Goal: Transaction & Acquisition: Purchase product/service

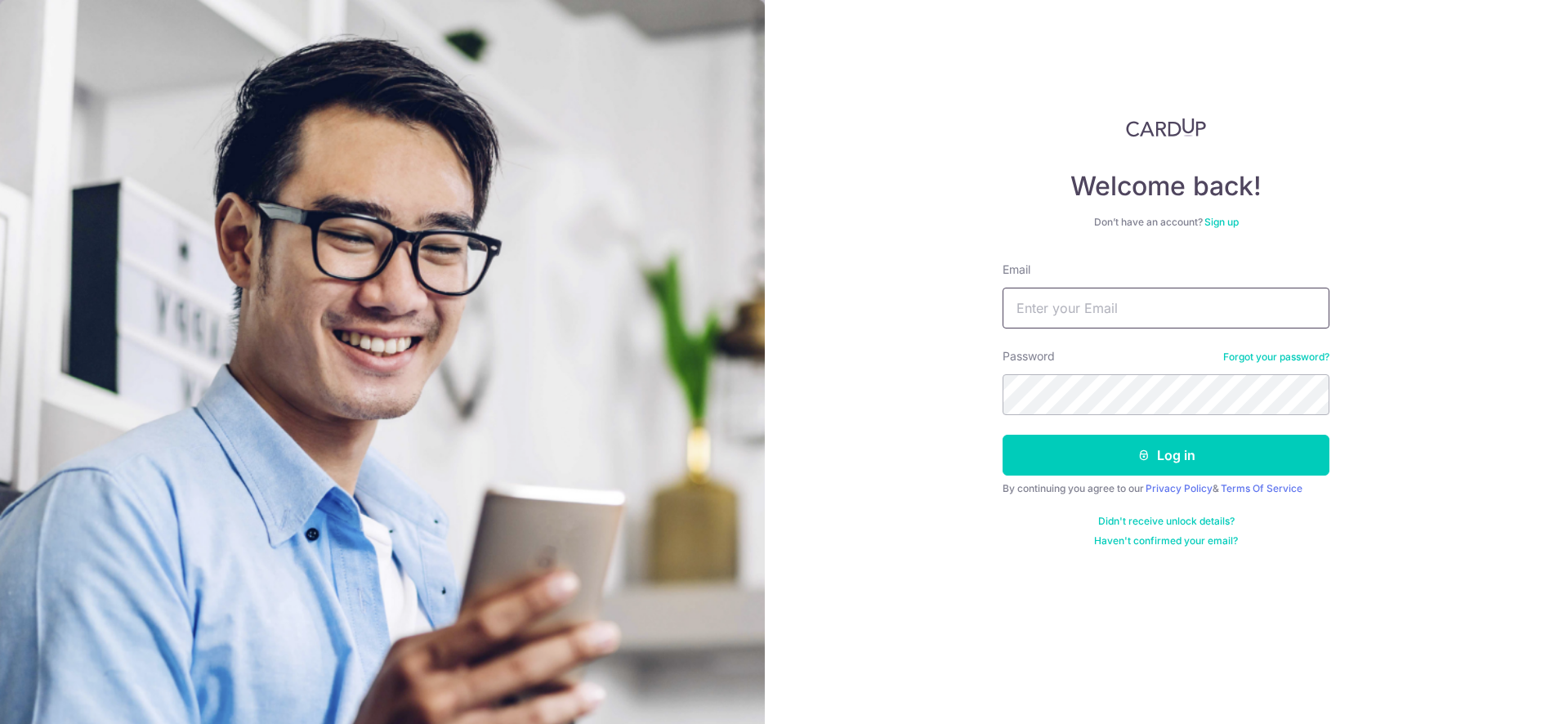
click at [1045, 318] on input "Email" at bounding box center [1165, 308] width 327 height 41
type input "[EMAIL_ADDRESS][DOMAIN_NAME]"
click at [940, 392] on div "Welcome back! Don’t have an account? Sign up Email daryl_song@hotmail.com Passw…" at bounding box center [1166, 362] width 804 height 724
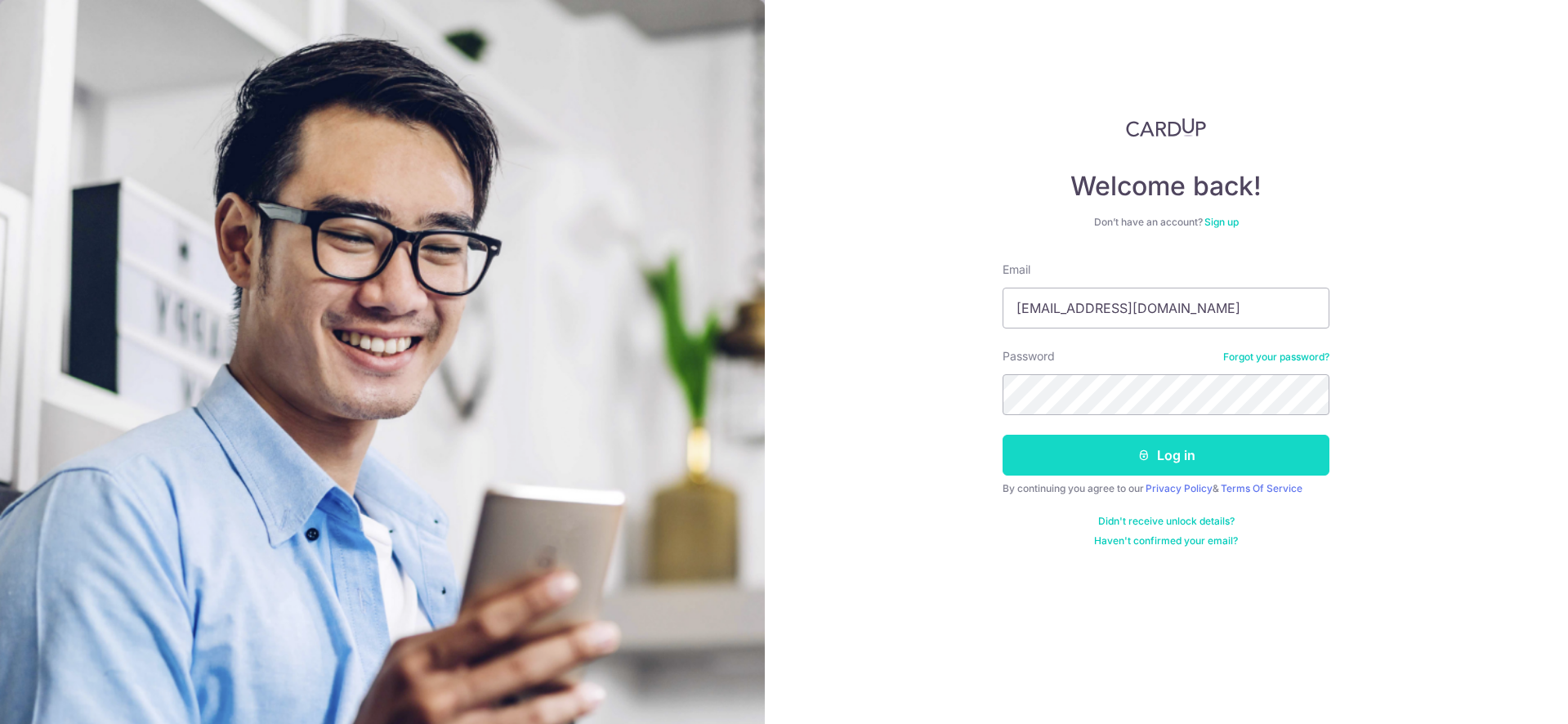
click at [1152, 465] on button "Log in" at bounding box center [1165, 455] width 327 height 41
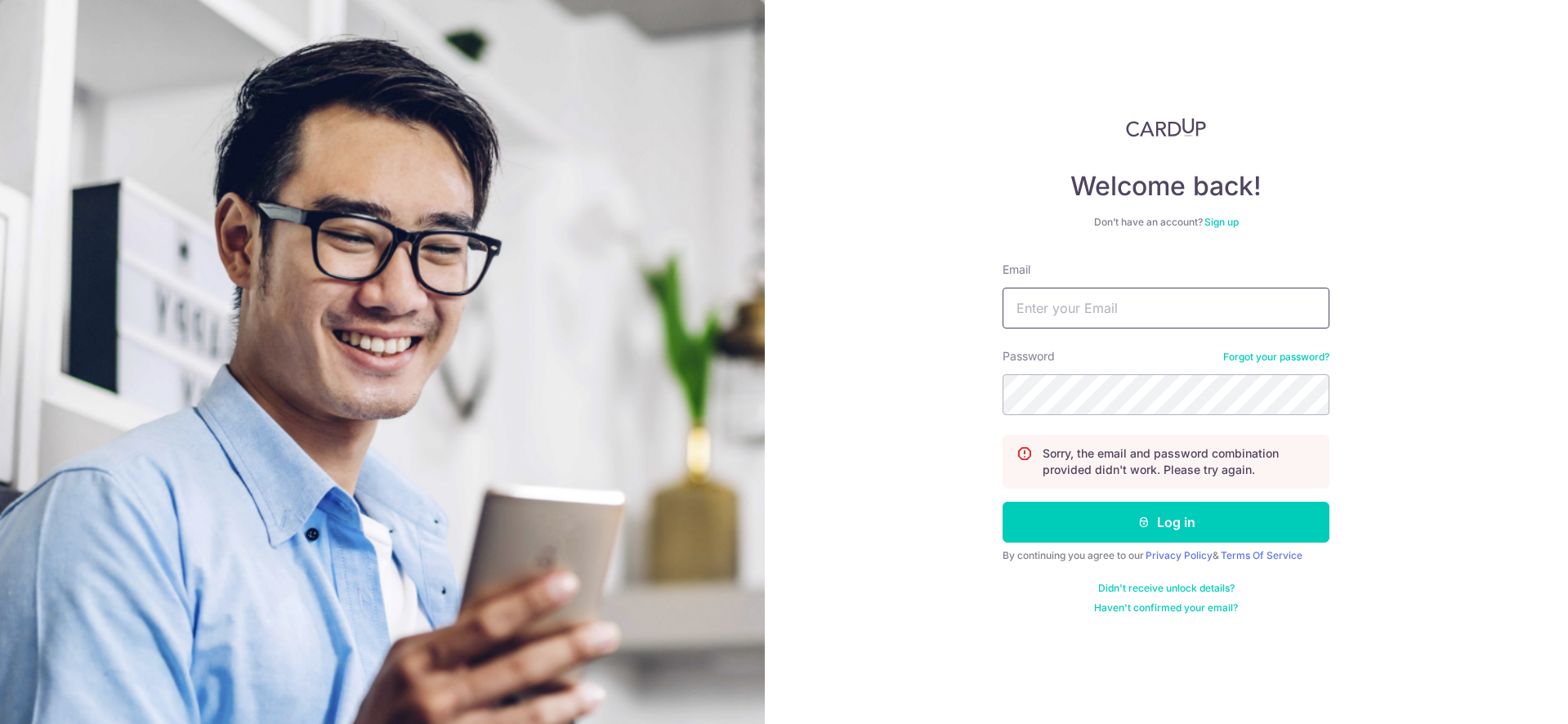
click at [1089, 298] on input "Email" at bounding box center [1165, 308] width 327 height 41
type input "daryl_song@hotmail.com"
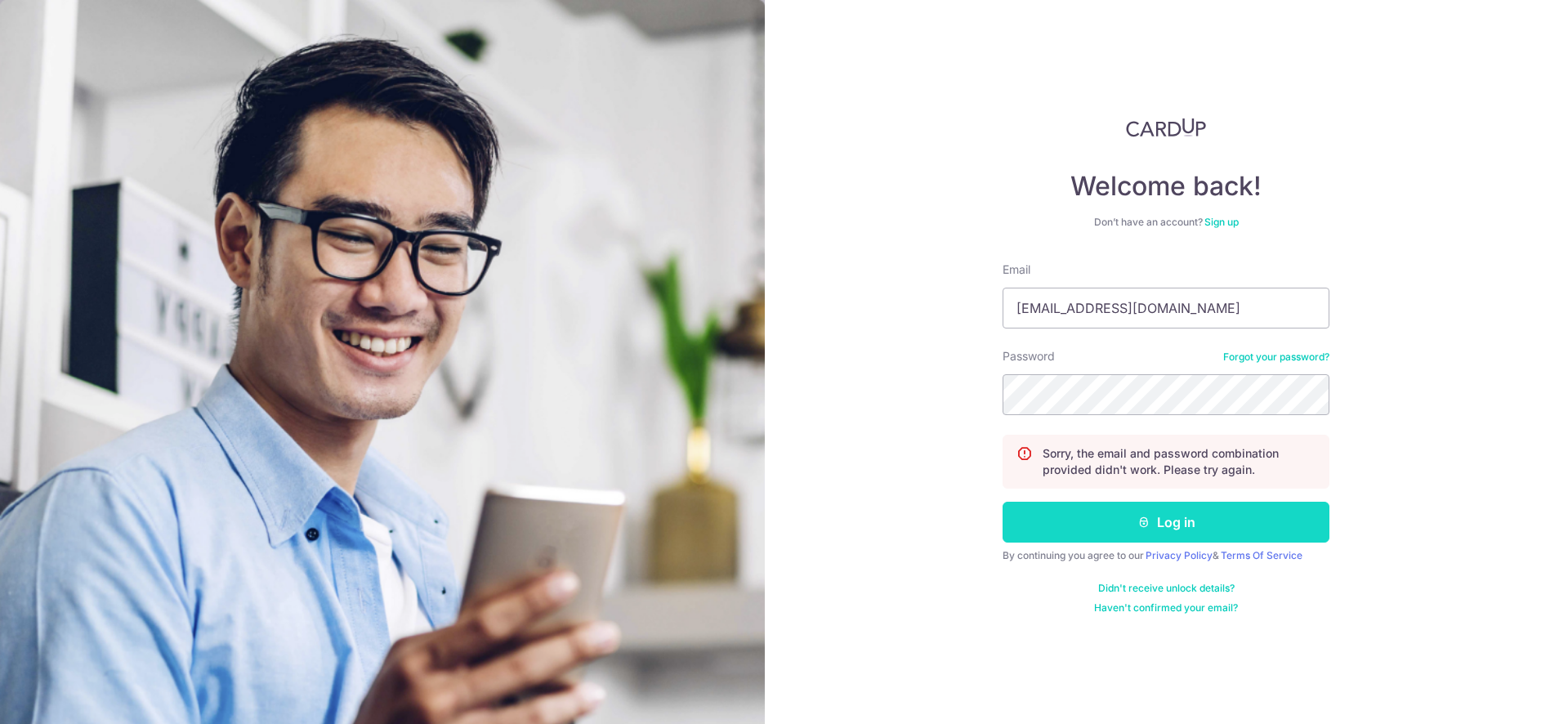
click at [1196, 525] on button "Log in" at bounding box center [1165, 523] width 327 height 41
click at [945, 244] on div "Welcome back! Don’t have an account? Sign up Email daryl_song@hotmail.com Passw…" at bounding box center [1166, 362] width 804 height 724
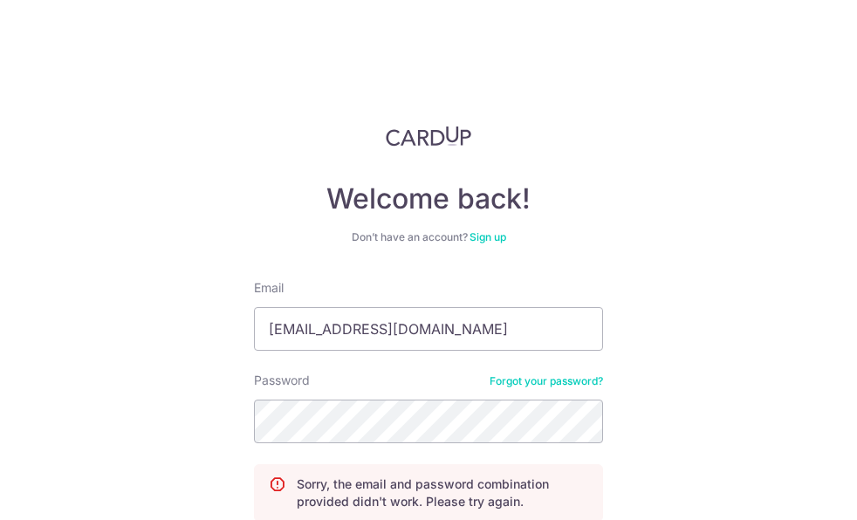
click at [689, 233] on div "Welcome back! Don’t have an account? Sign up Email daryl_song@hotmail.com Passw…" at bounding box center [428, 260] width 857 height 520
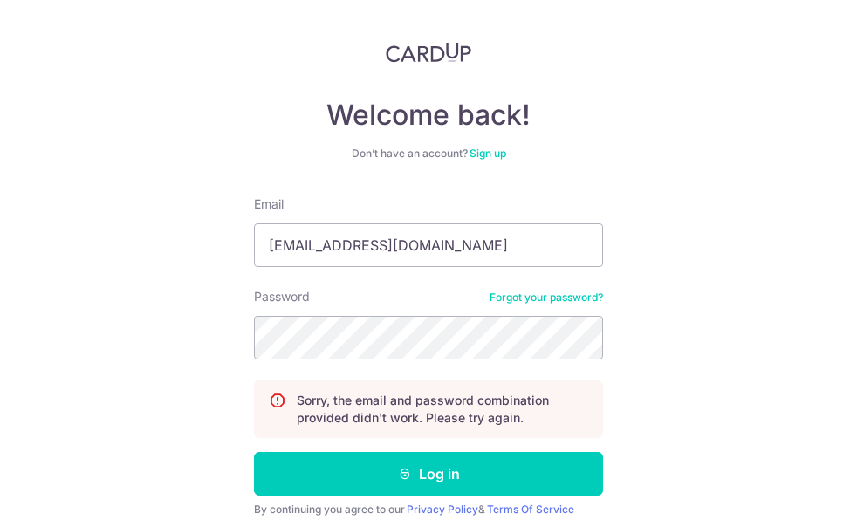
scroll to position [157, 0]
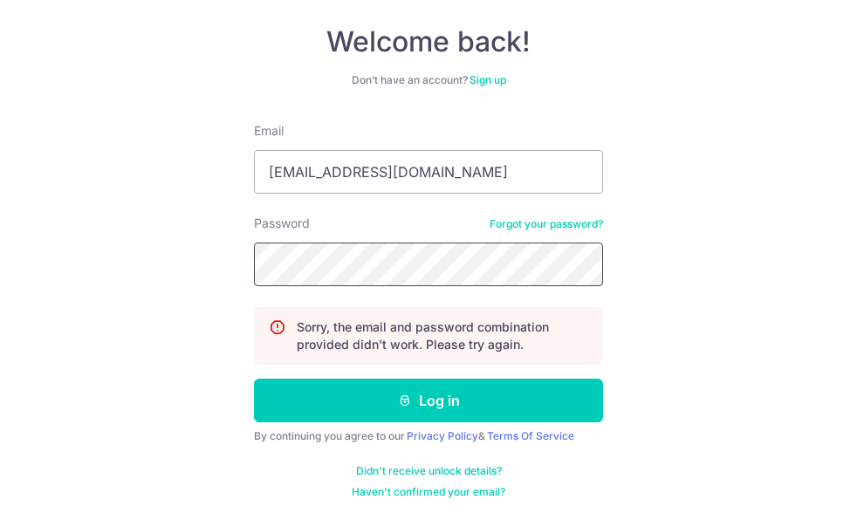
click at [209, 252] on div "Welcome back! Don’t have an account? Sign up Email daryl_song@hotmail.com Passw…" at bounding box center [428, 260] width 857 height 520
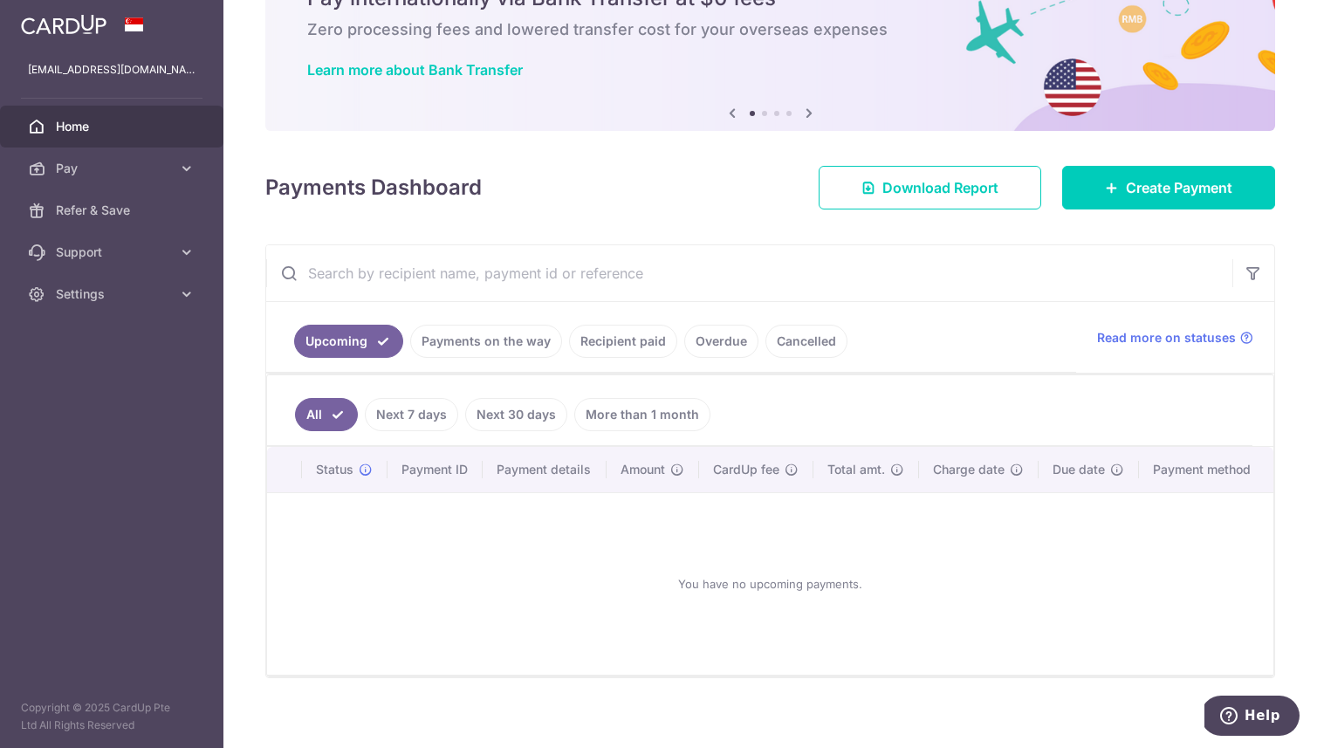
scroll to position [105, 0]
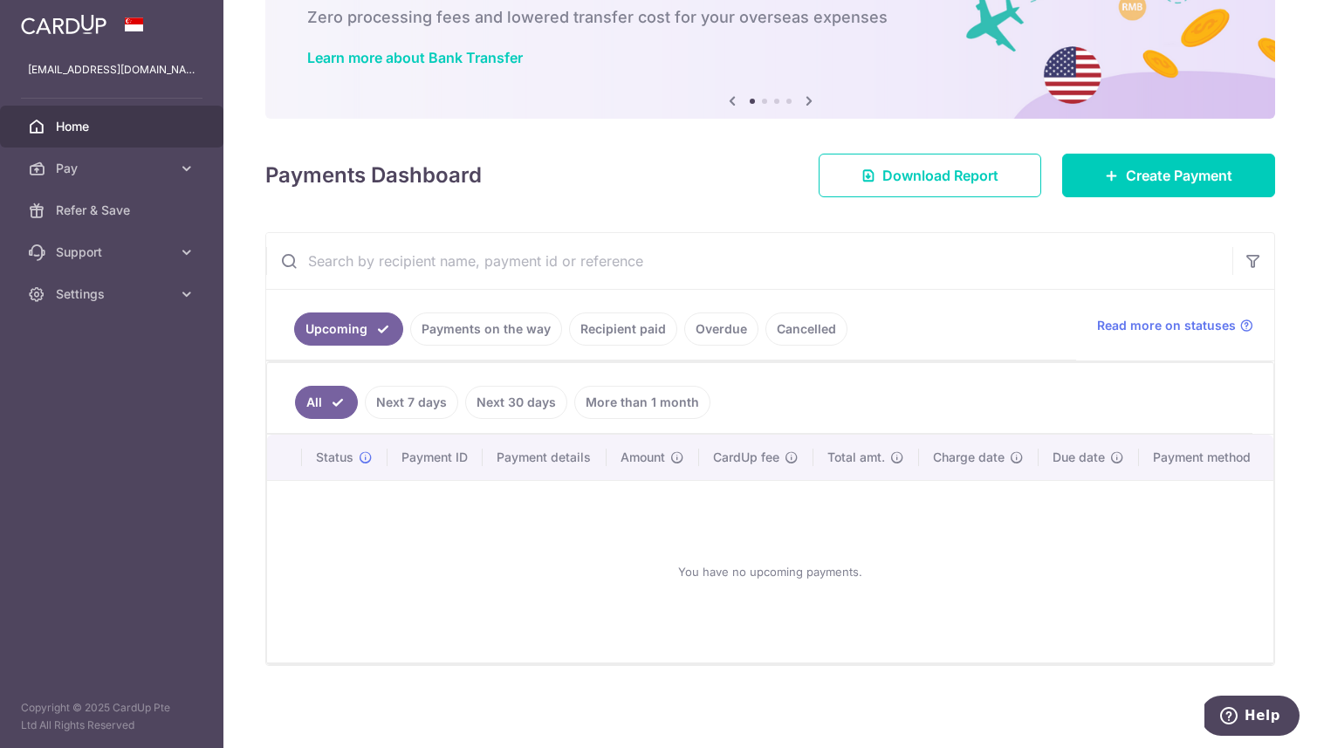
click at [787, 327] on link "Cancelled" at bounding box center [806, 328] width 82 height 33
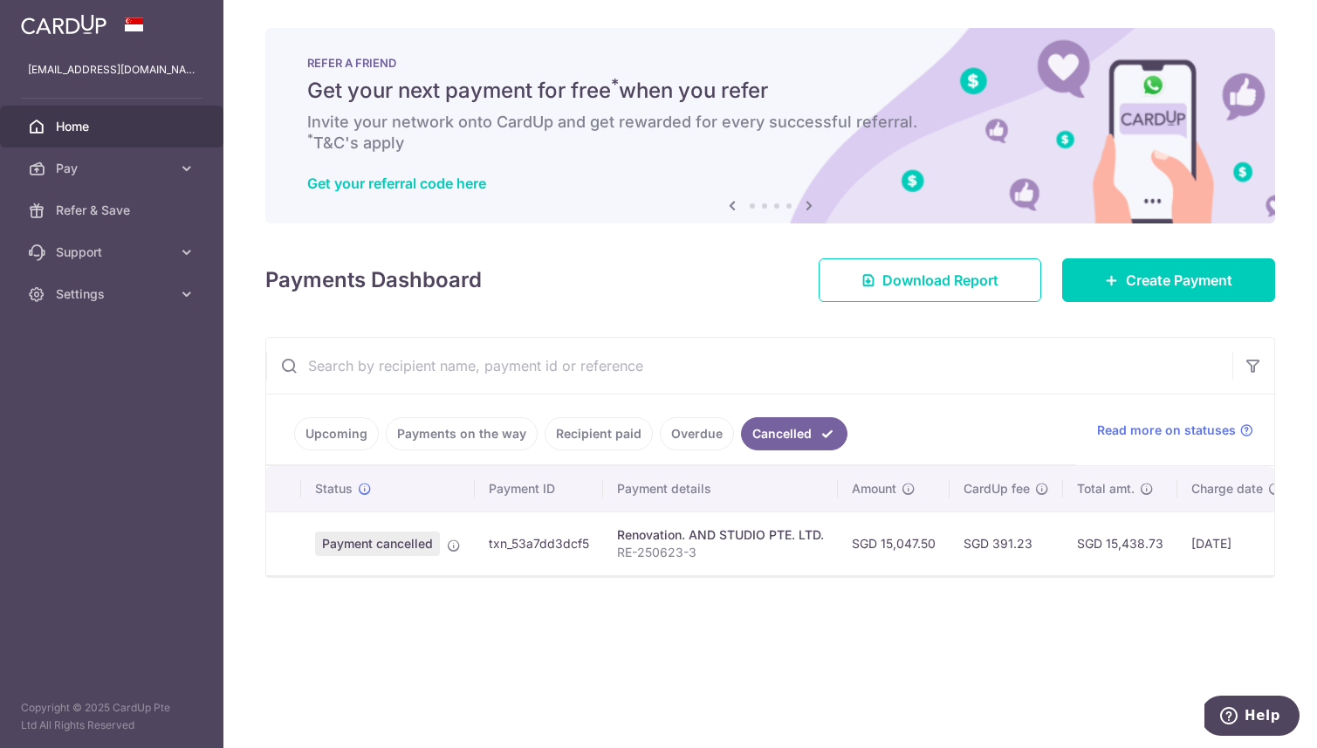
click at [338, 434] on link "Upcoming" at bounding box center [336, 433] width 85 height 33
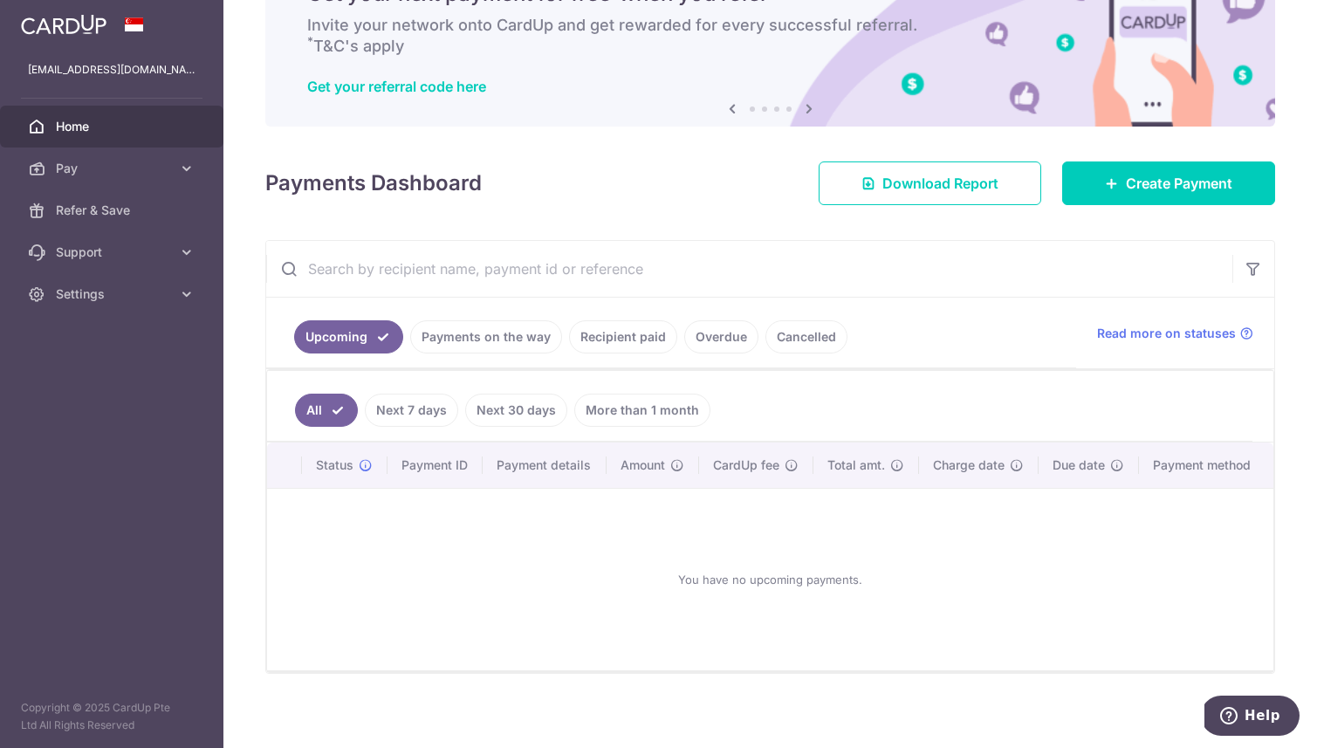
scroll to position [105, 0]
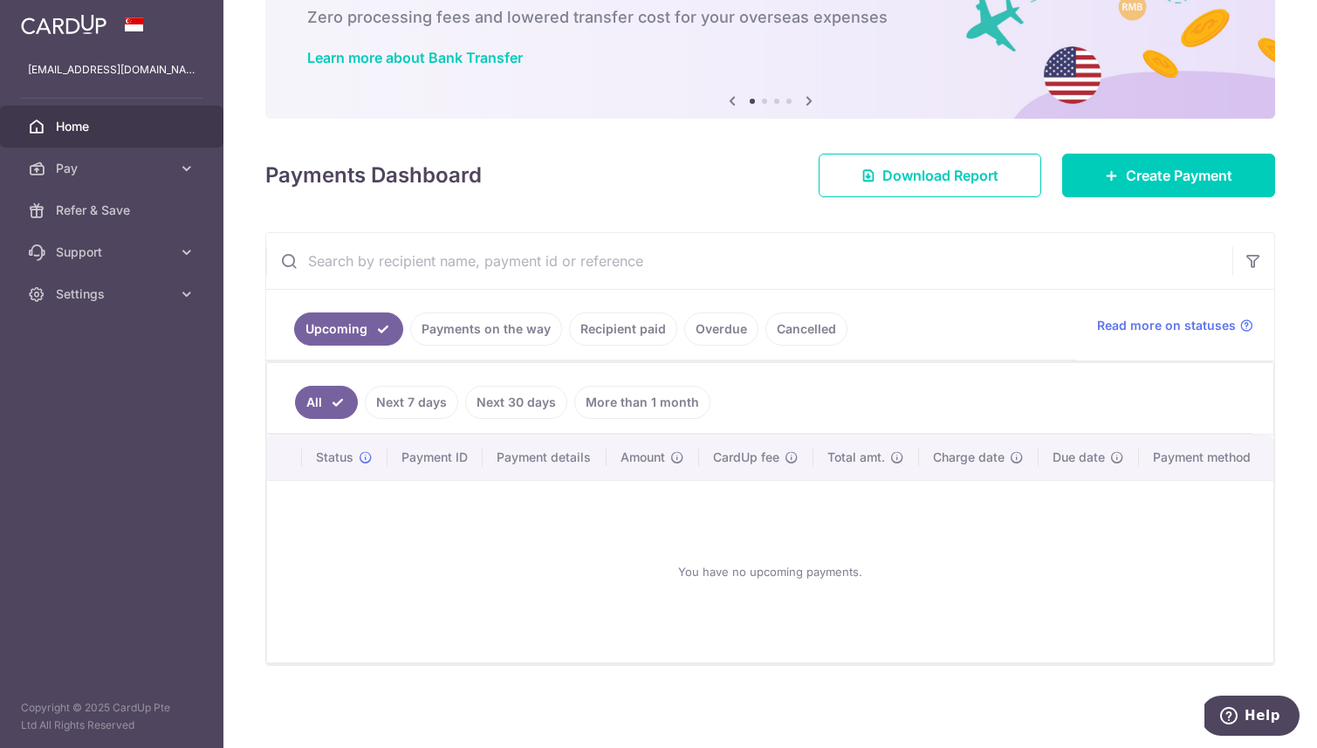
click at [635, 189] on div "Payments Dashboard Download Report Create Payment" at bounding box center [770, 172] width 1010 height 51
click at [676, 186] on div "Payments Dashboard Download Report Create Payment" at bounding box center [770, 172] width 1010 height 51
click at [492, 334] on link "Payments on the way" at bounding box center [486, 328] width 152 height 33
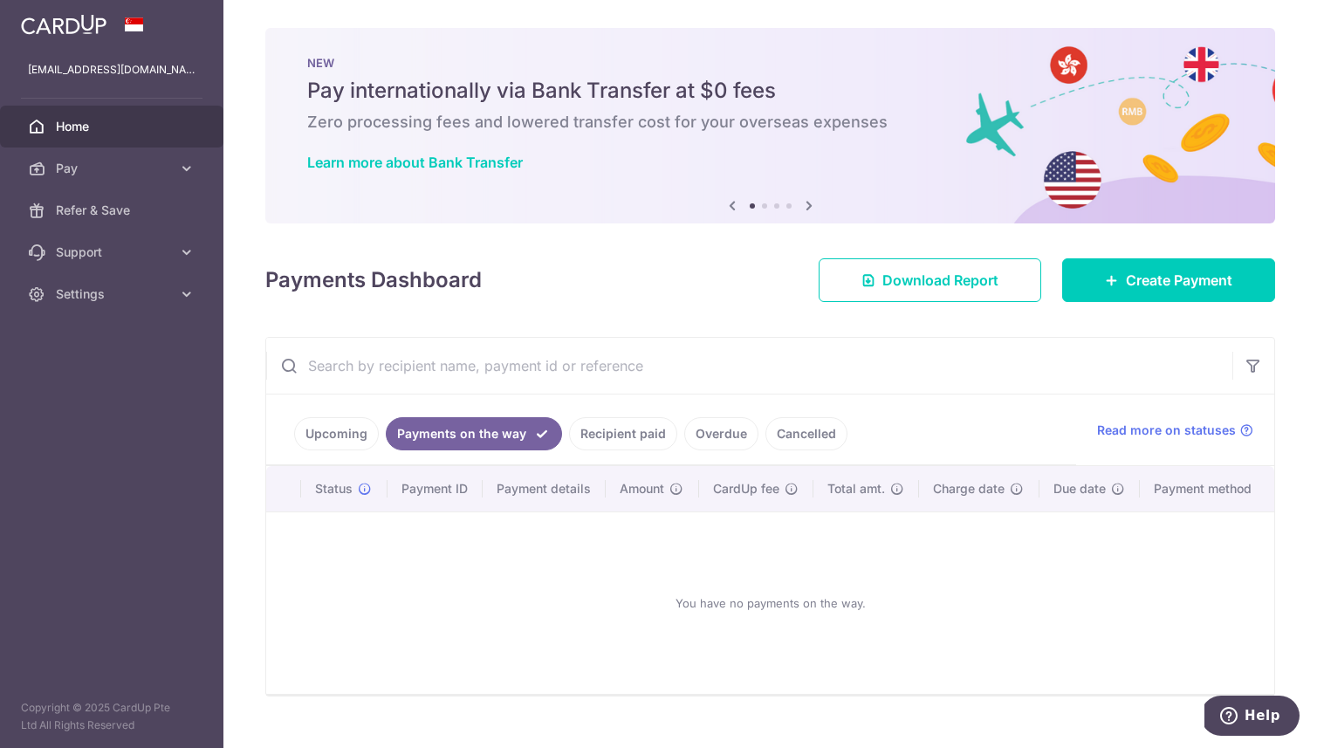
click at [628, 429] on link "Recipient paid" at bounding box center [623, 433] width 108 height 33
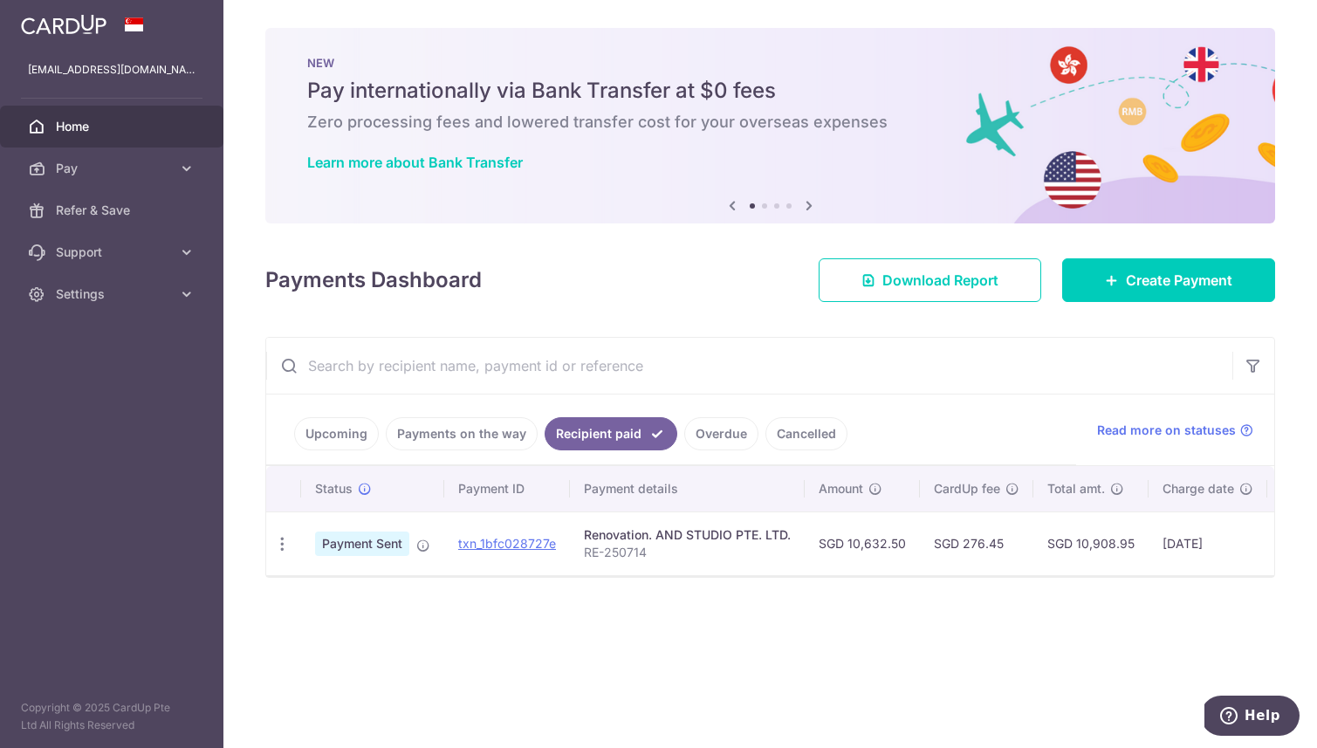
click at [741, 442] on link "Overdue" at bounding box center [721, 433] width 74 height 33
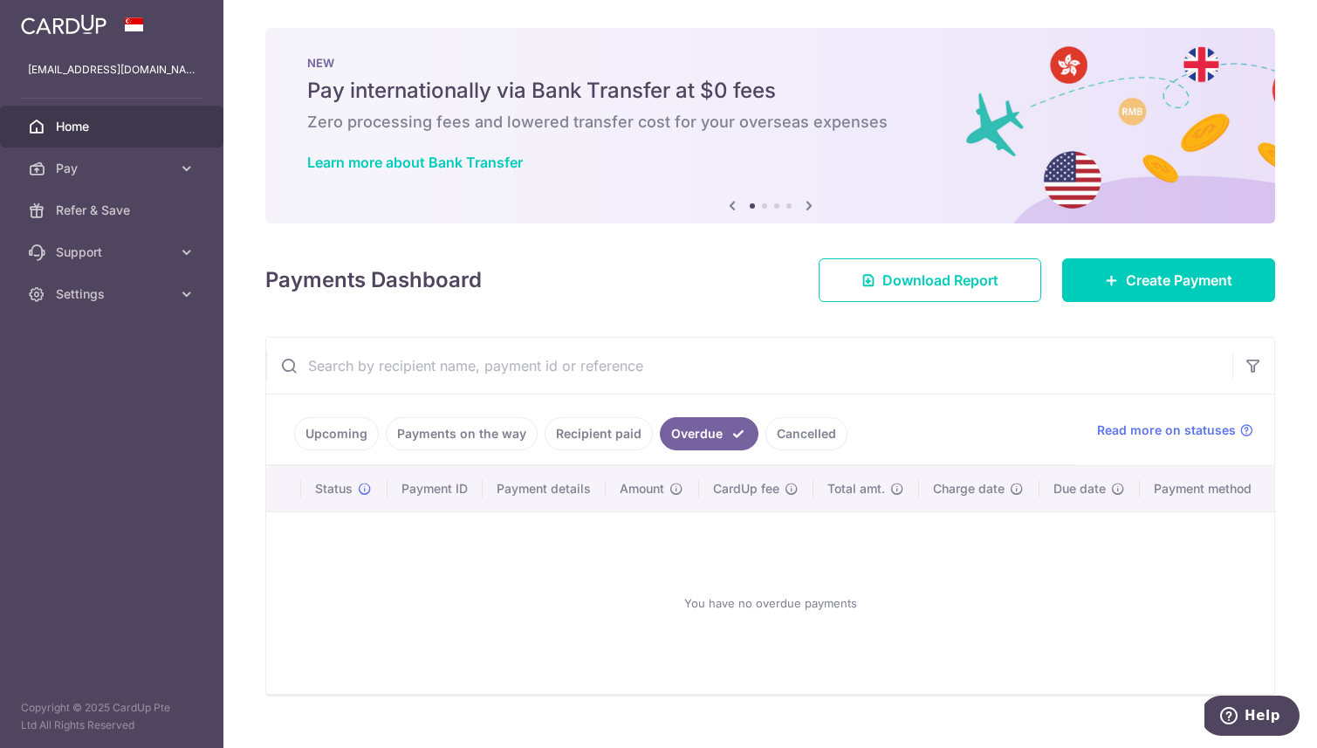
click at [785, 442] on link "Cancelled" at bounding box center [806, 433] width 82 height 33
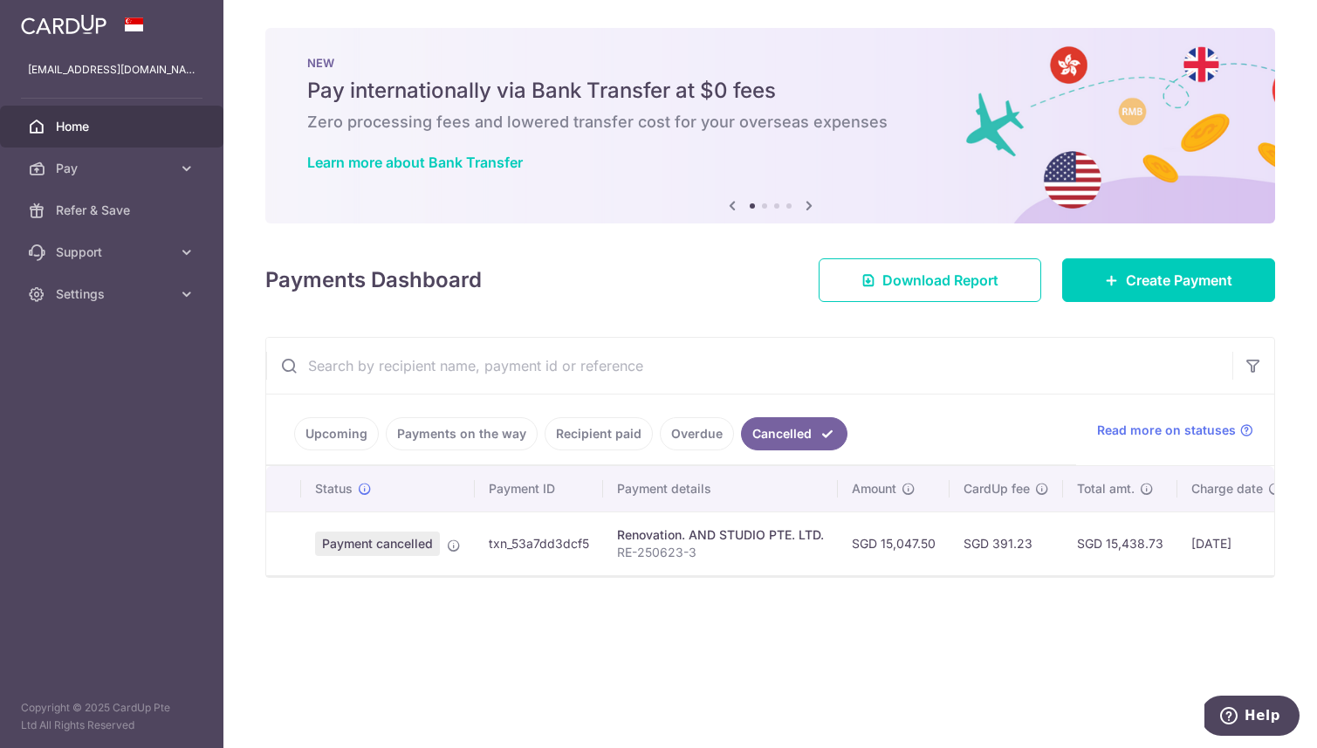
click at [686, 442] on link "Overdue" at bounding box center [697, 433] width 74 height 33
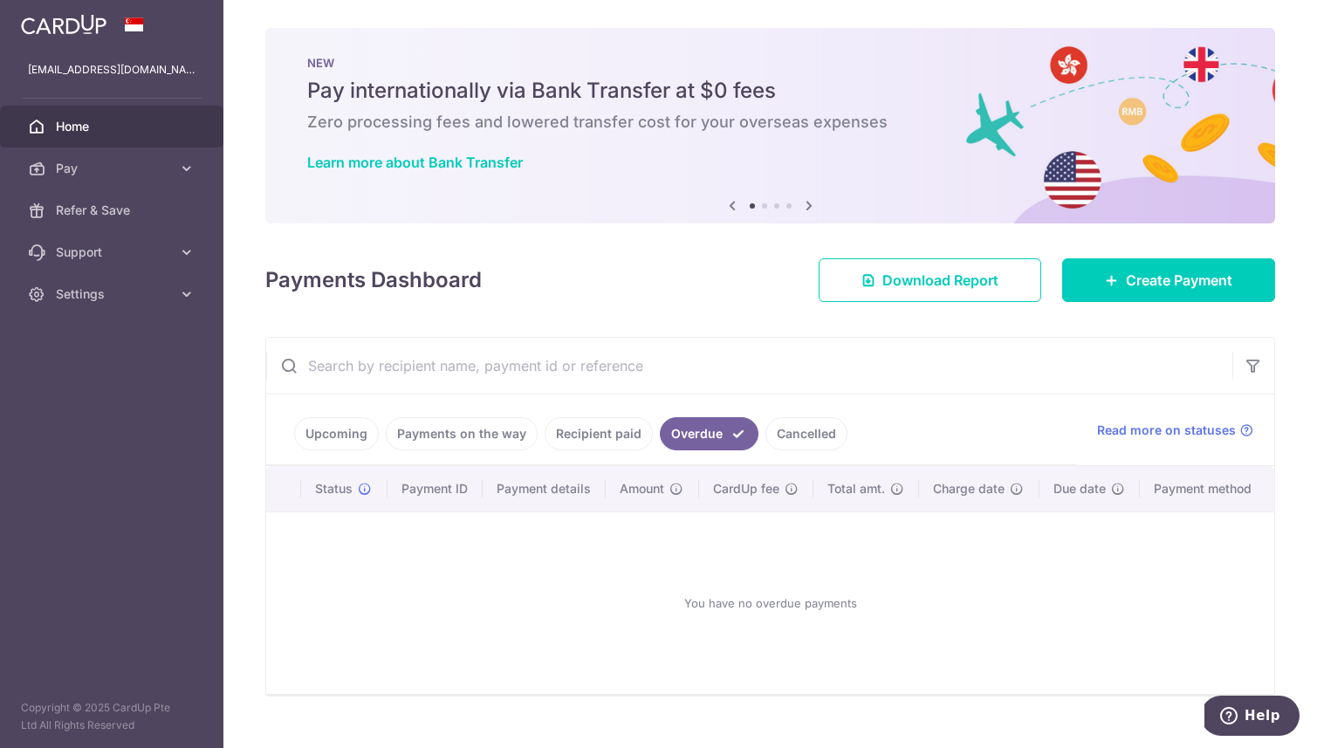
click at [765, 434] on link "Cancelled" at bounding box center [806, 433] width 82 height 33
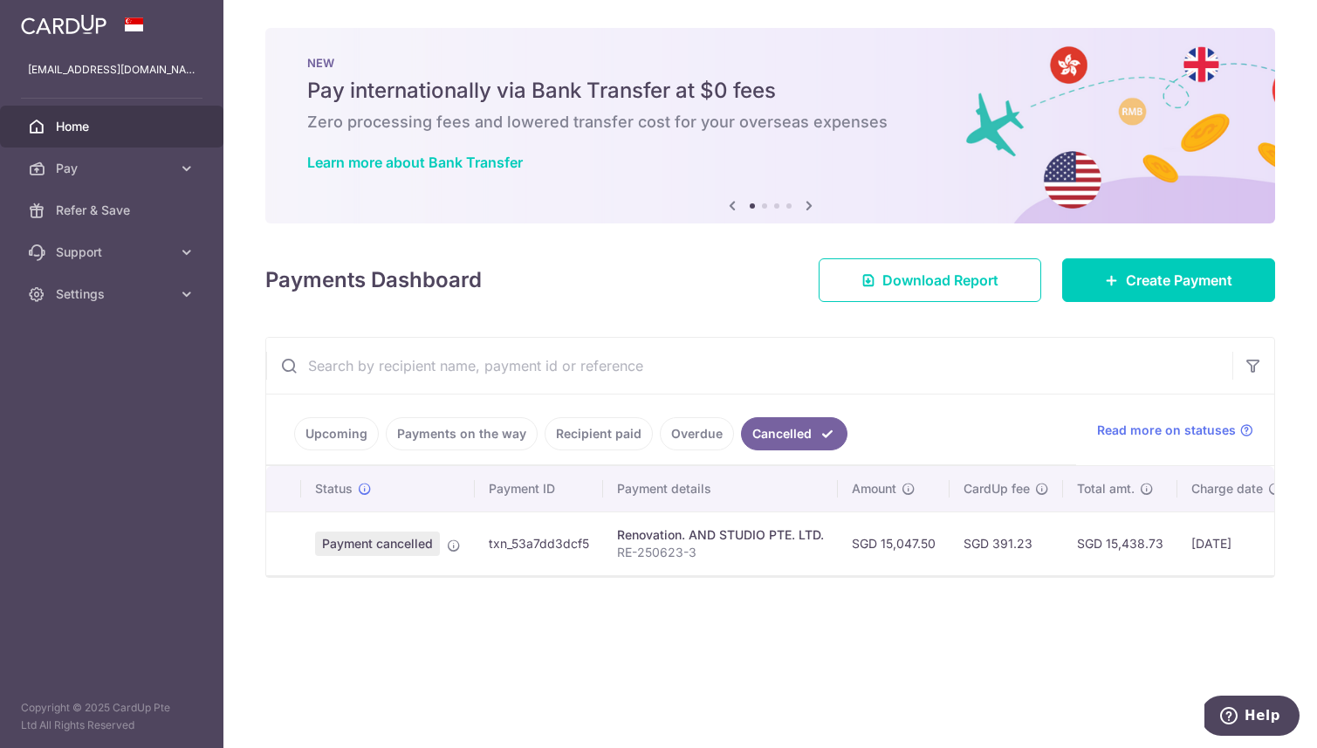
click at [696, 310] on div "× Pause Schedule Pause all future payments in this series Pause just this one p…" at bounding box center [770, 374] width 1094 height 748
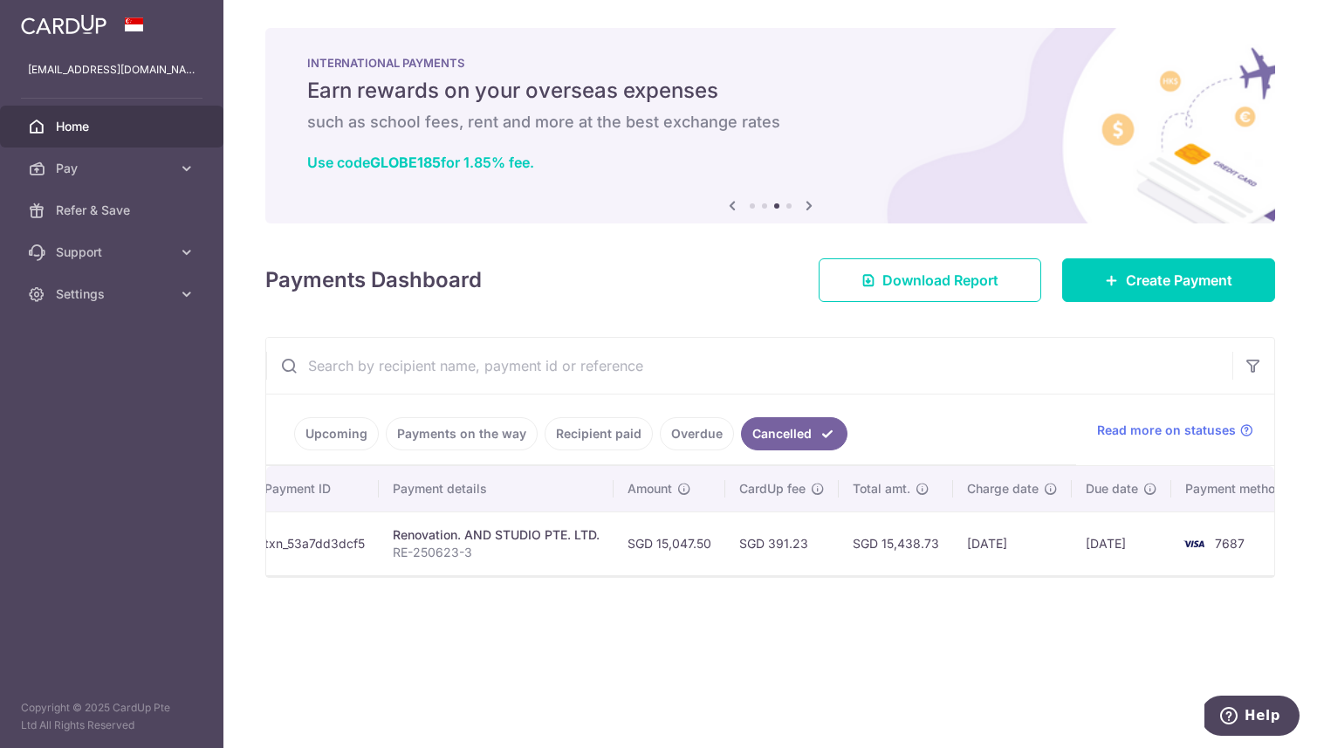
scroll to position [0, 246]
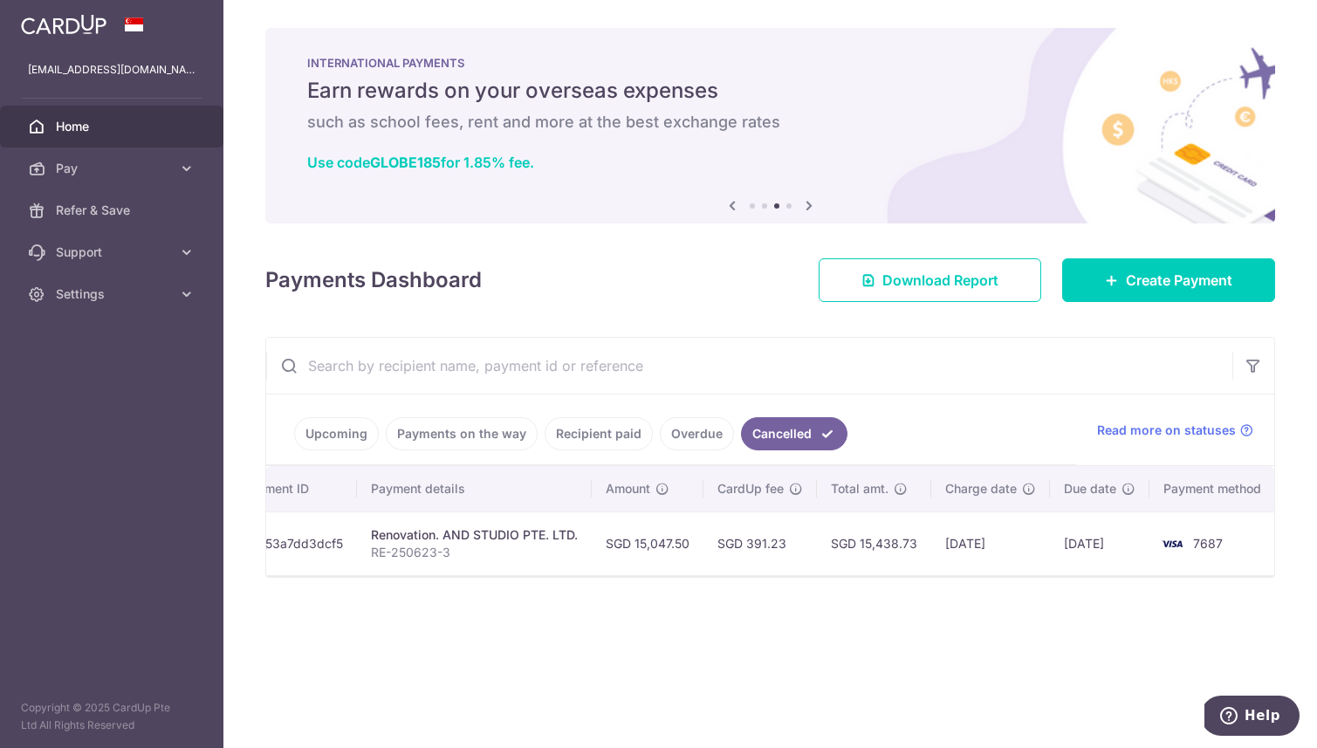
click at [856, 325] on div "× Pause Schedule Pause all future payments in this series Pause just this one p…" at bounding box center [770, 374] width 1094 height 748
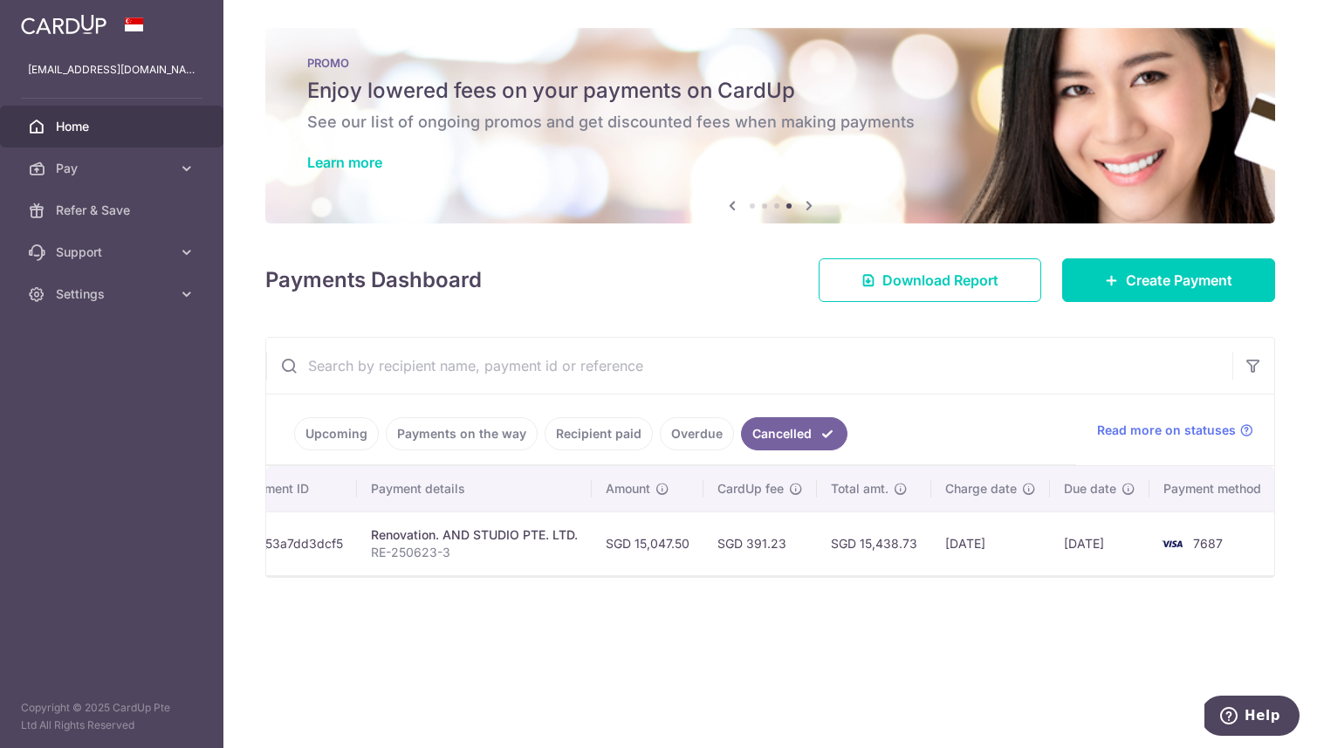
click at [856, 337] on div "Upcoming Payments on the way Recipient paid Overdue Cancelled Read more on stat…" at bounding box center [770, 457] width 1010 height 241
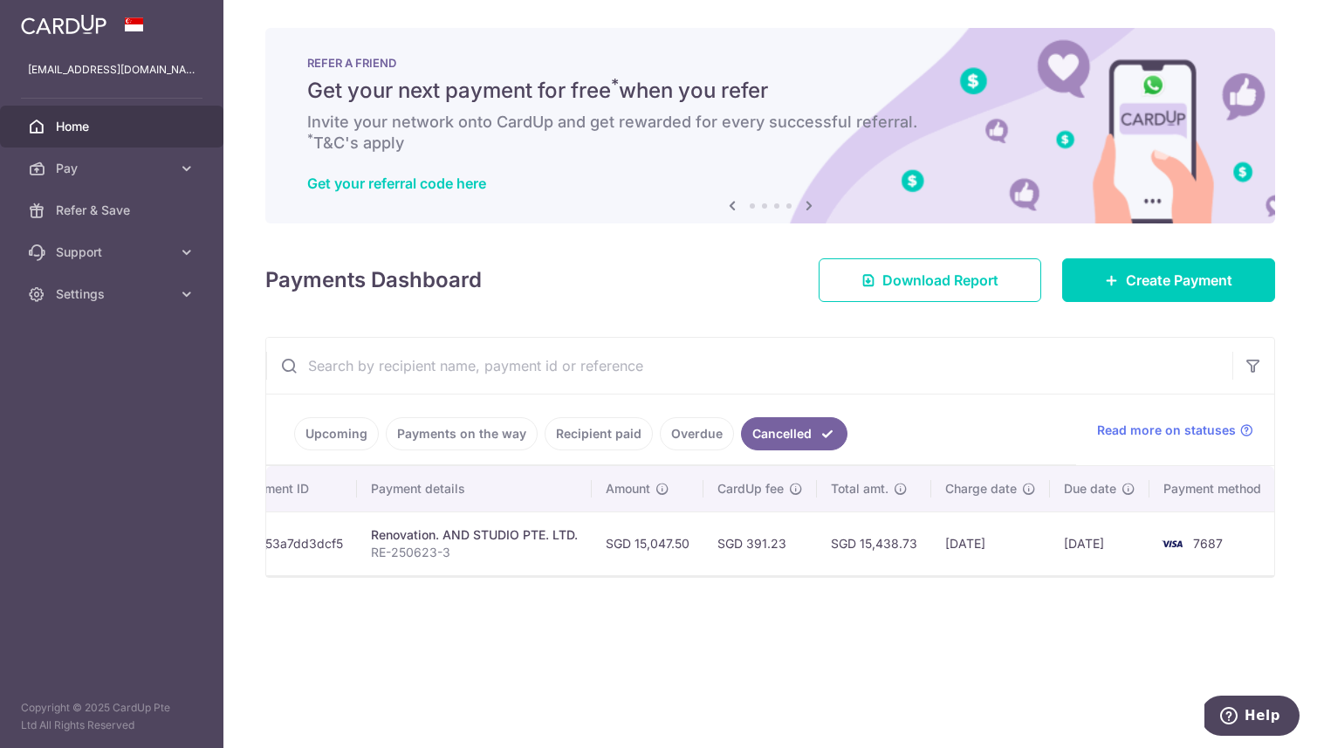
click at [856, 317] on div "× Pause Schedule Pause all future payments in this series Pause just this one p…" at bounding box center [770, 374] width 1094 height 748
click at [856, 327] on div "× Pause Schedule Pause all future payments in this series Pause just this one p…" at bounding box center [770, 374] width 1094 height 748
click at [856, 344] on input "text" at bounding box center [749, 366] width 966 height 56
drag, startPoint x: 331, startPoint y: 436, endPoint x: 353, endPoint y: 432, distance: 22.3
click at [331, 436] on link "Upcoming" at bounding box center [336, 433] width 85 height 33
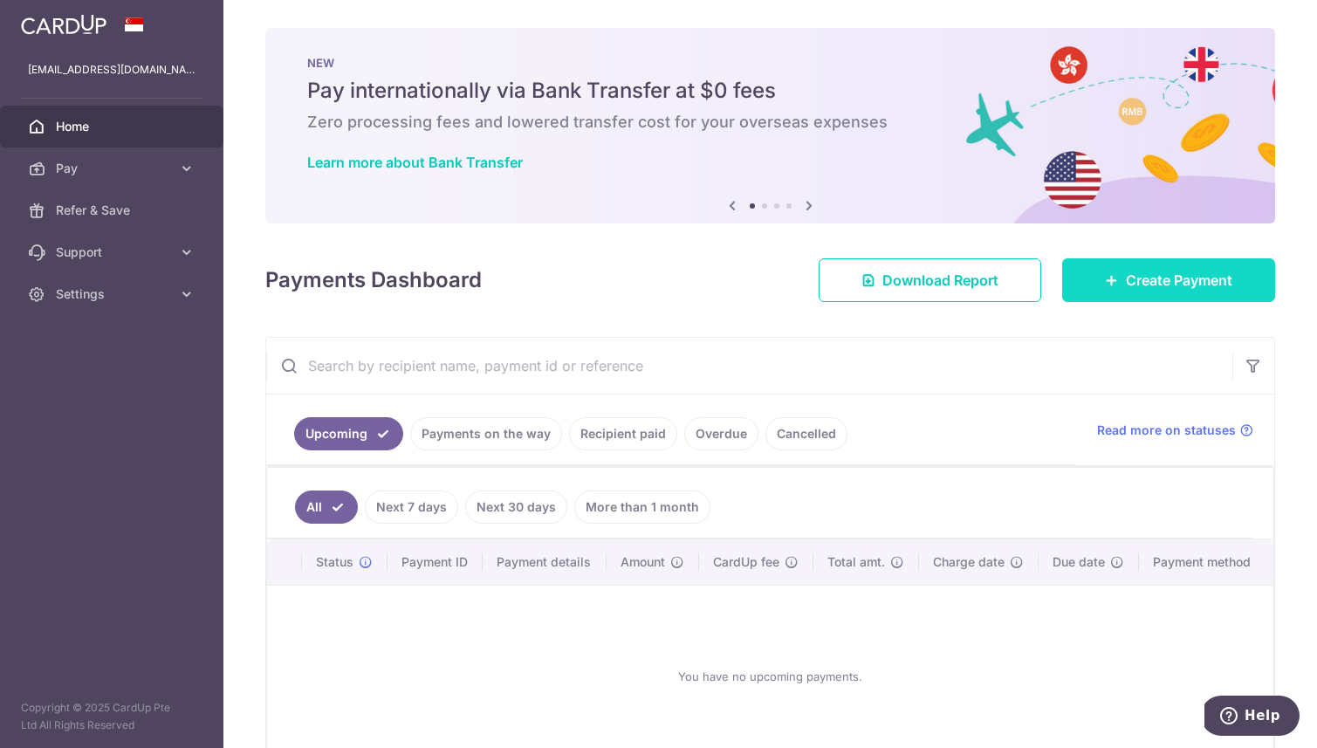
click at [856, 278] on span "Create Payment" at bounding box center [1179, 280] width 106 height 21
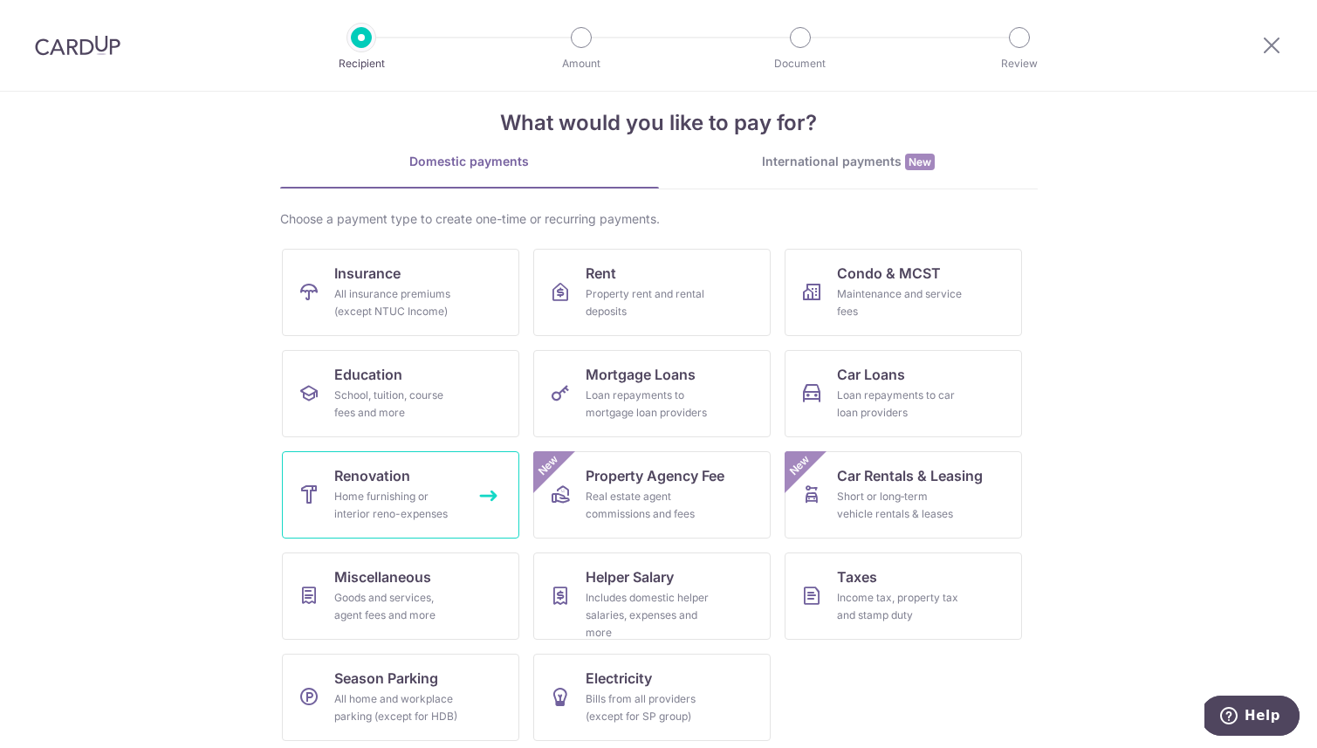
scroll to position [33, 0]
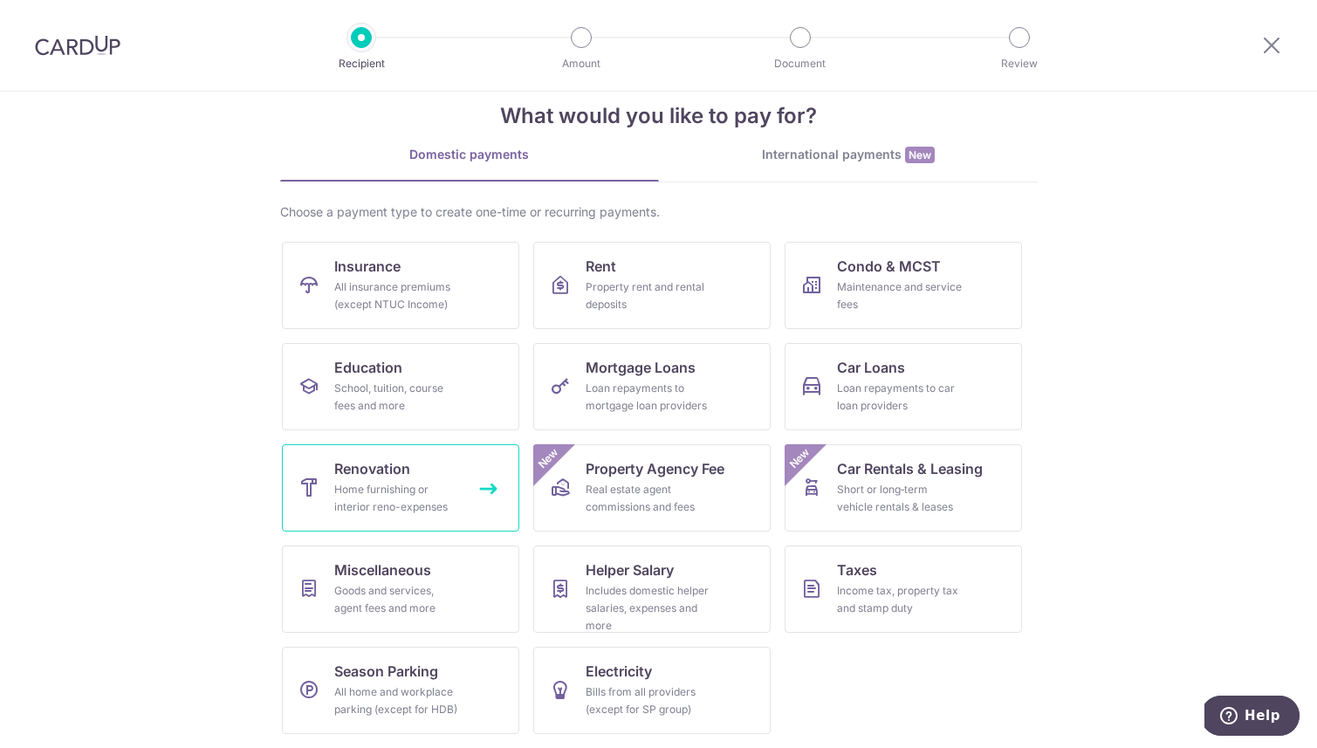
click at [488, 487] on link "Renovation Home furnishing or interior reno-expenses" at bounding box center [400, 487] width 237 height 87
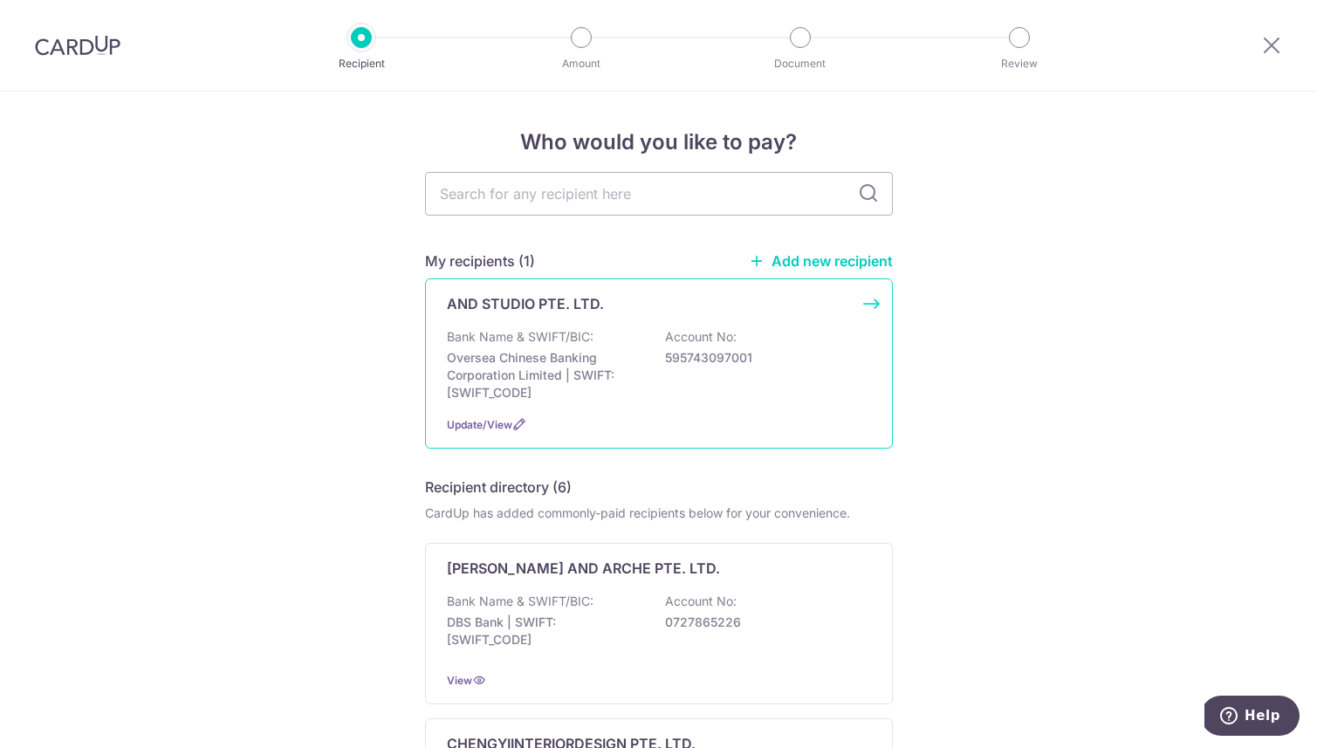
click at [864, 305] on div "AND STUDIO PTE. LTD. Bank Name & SWIFT/BIC: Oversea Chinese Banking Corporation…" at bounding box center [659, 363] width 468 height 170
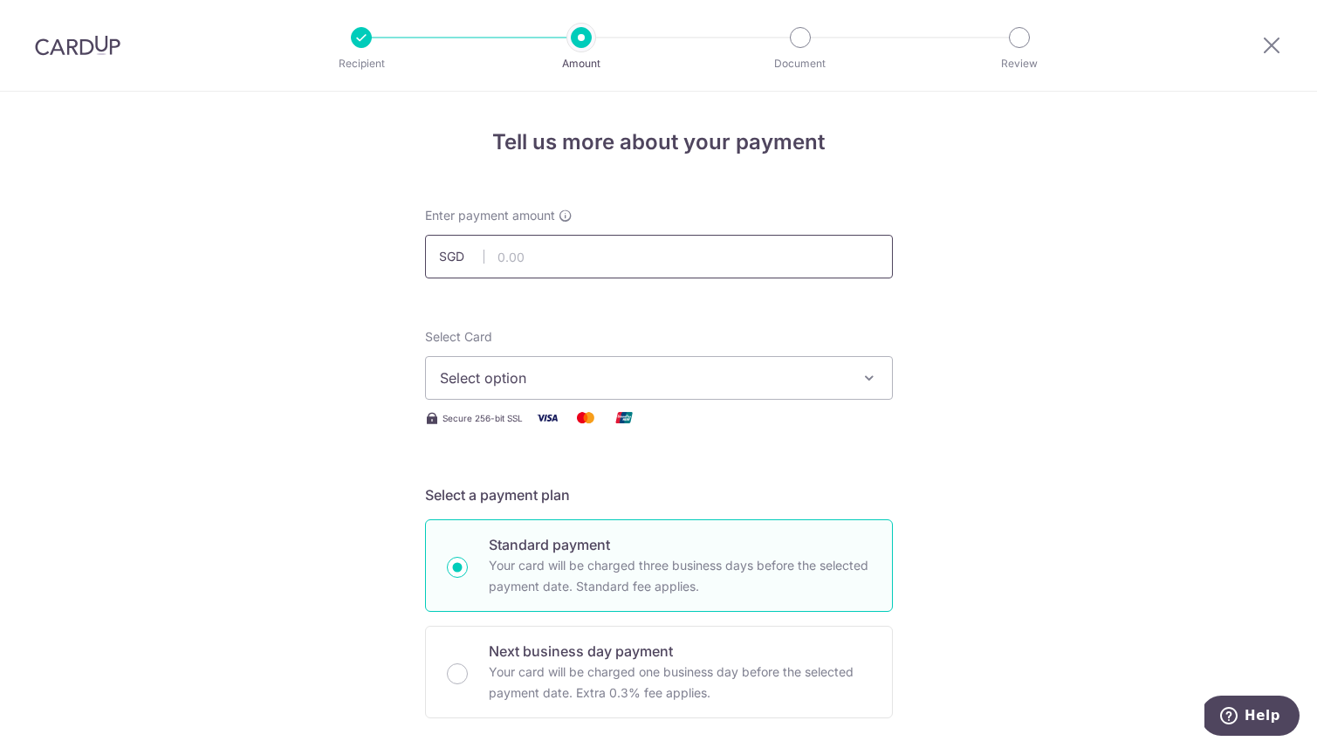
click at [619, 260] on input "text" at bounding box center [659, 257] width 468 height 44
type input "15,047.50"
click at [607, 367] on button "Select option" at bounding box center [659, 378] width 468 height 44
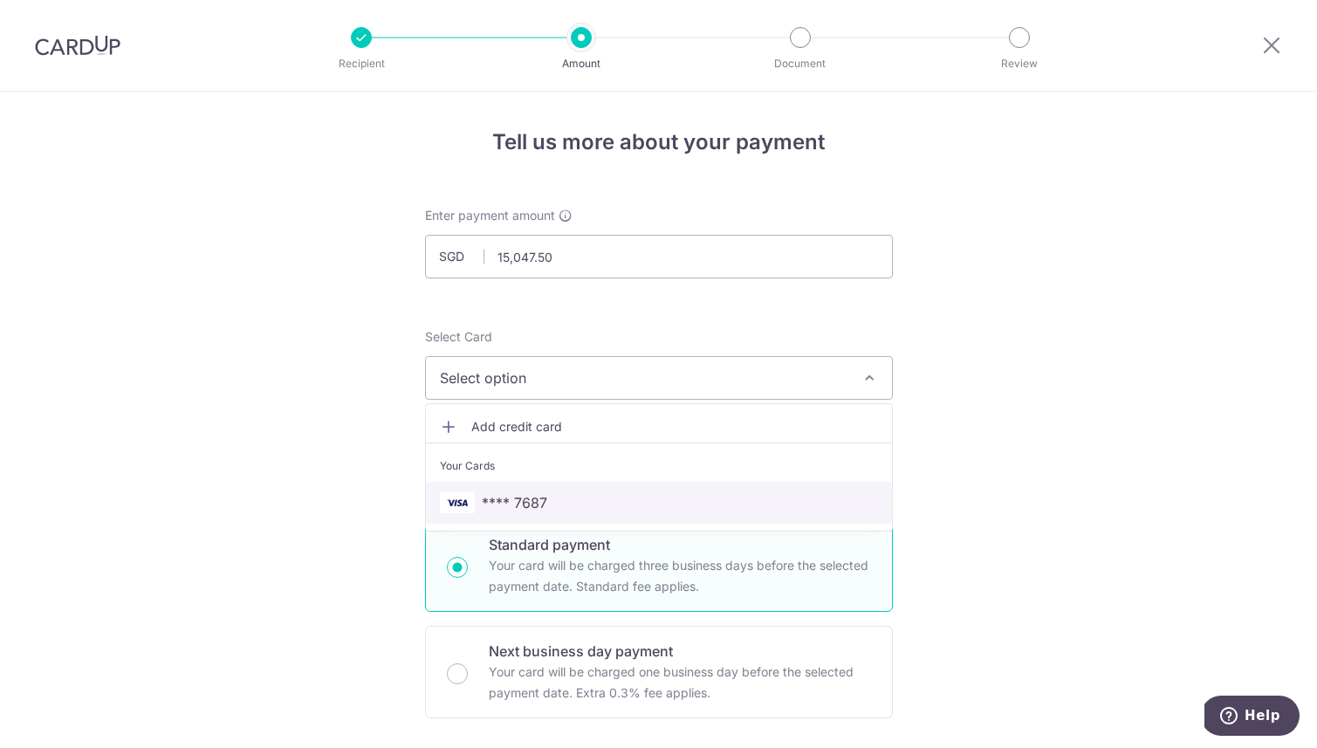
click at [551, 500] on span "**** 7687" at bounding box center [659, 502] width 438 height 21
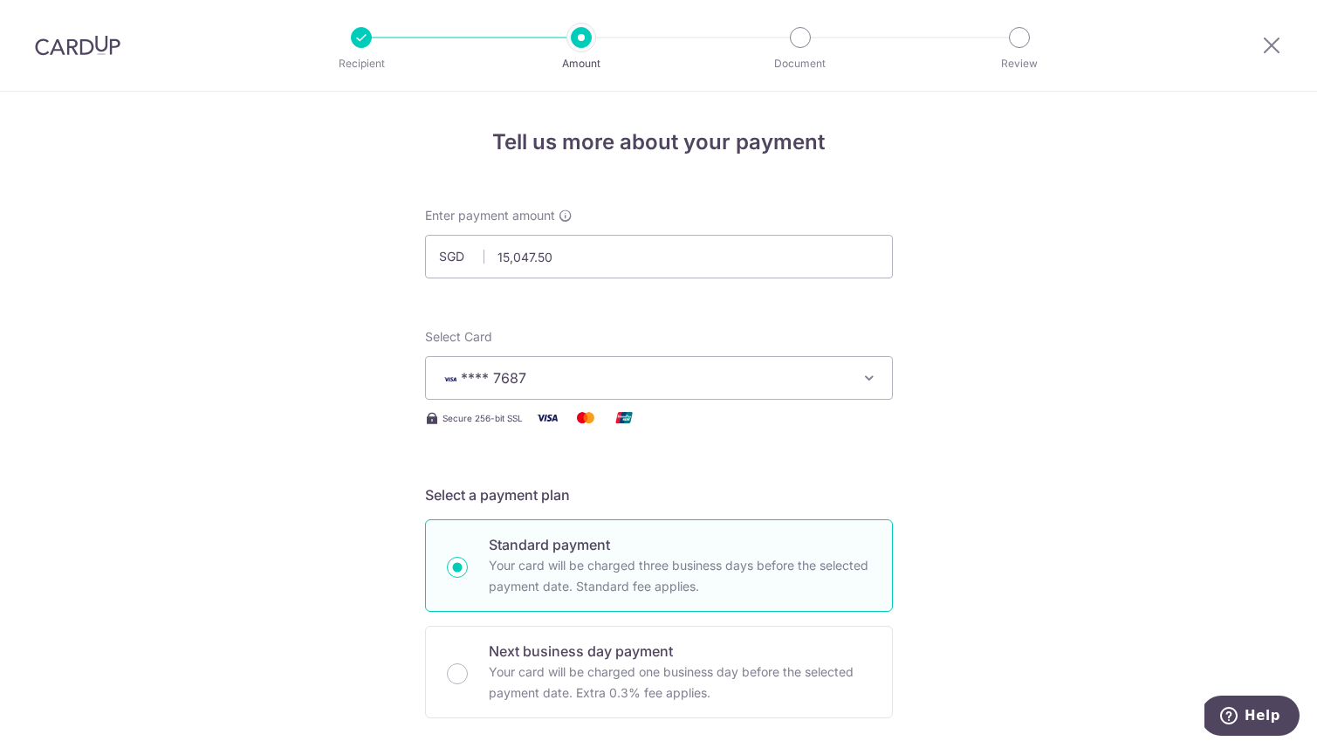
click at [867, 379] on icon "button" at bounding box center [869, 377] width 17 height 17
click at [863, 375] on icon "button" at bounding box center [869, 377] width 17 height 17
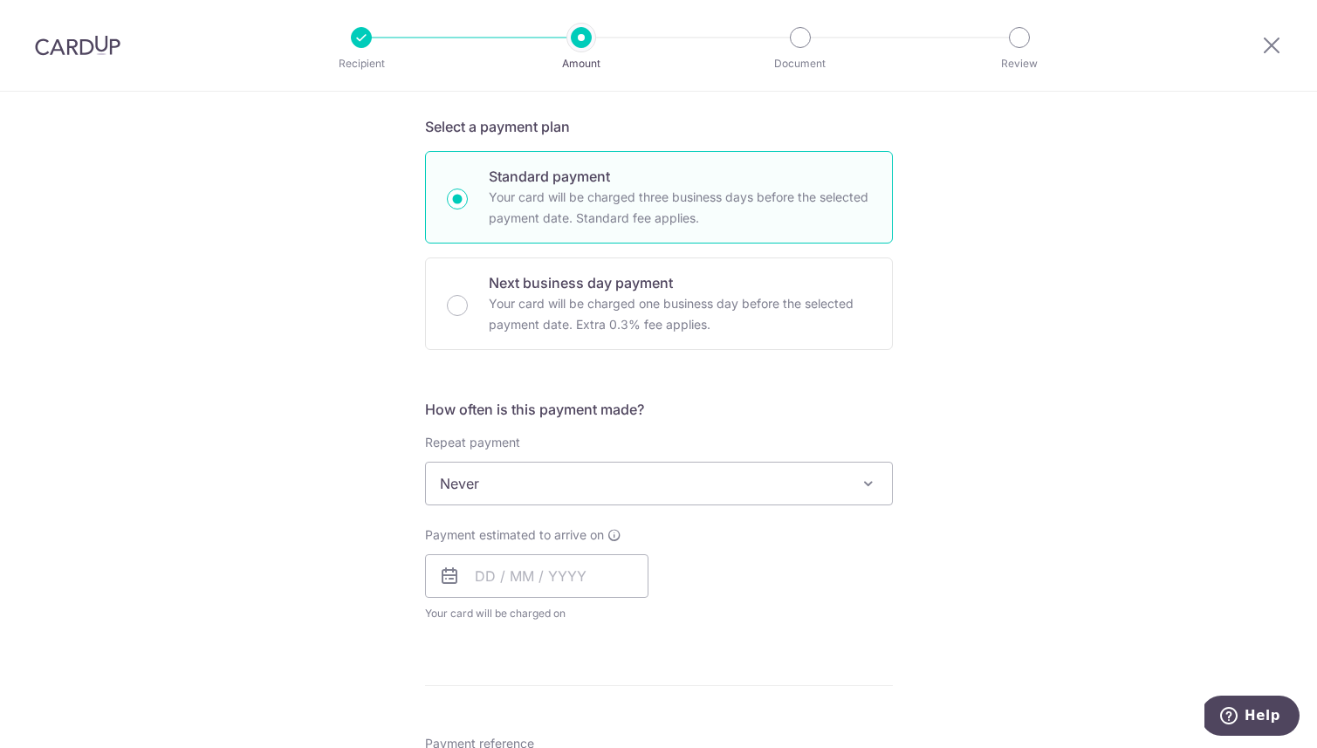
scroll to position [371, 0]
click at [559, 573] on input "text" at bounding box center [536, 574] width 223 height 44
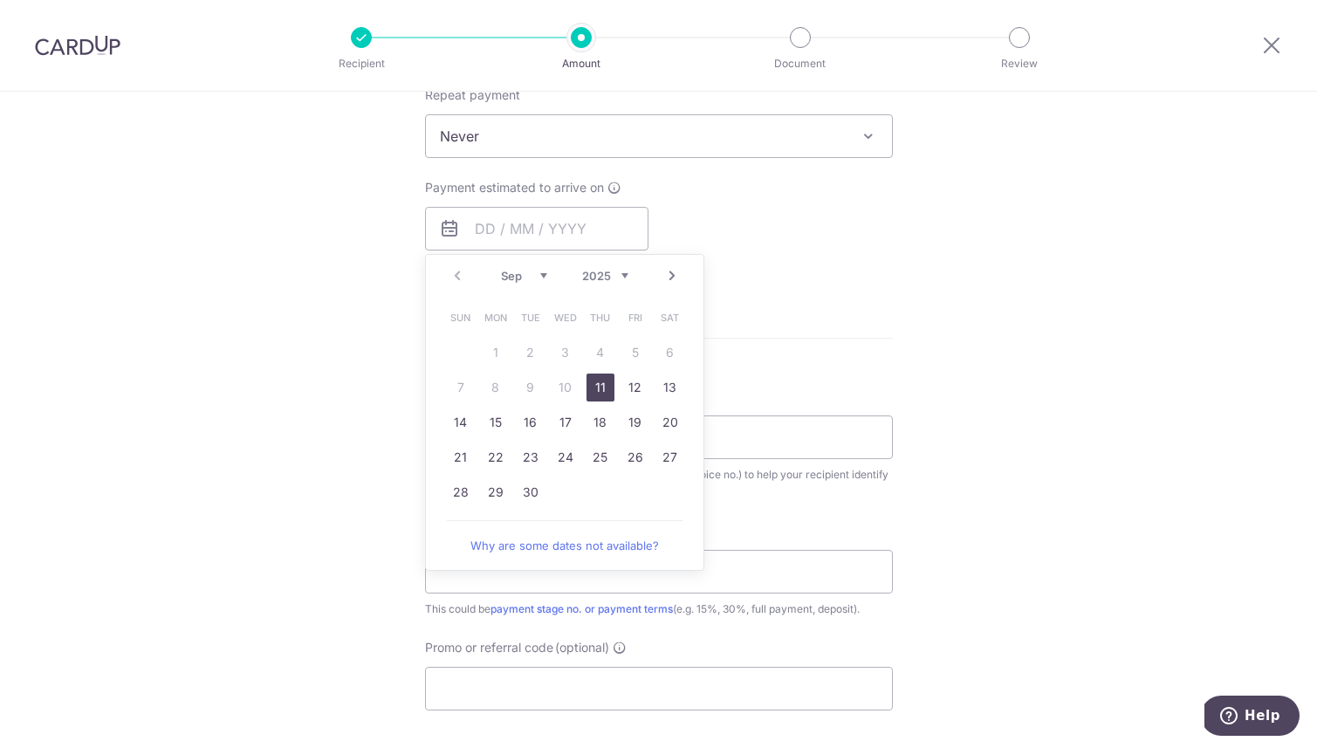
click at [596, 383] on link "11" at bounding box center [601, 388] width 28 height 28
type input "11/09/2025"
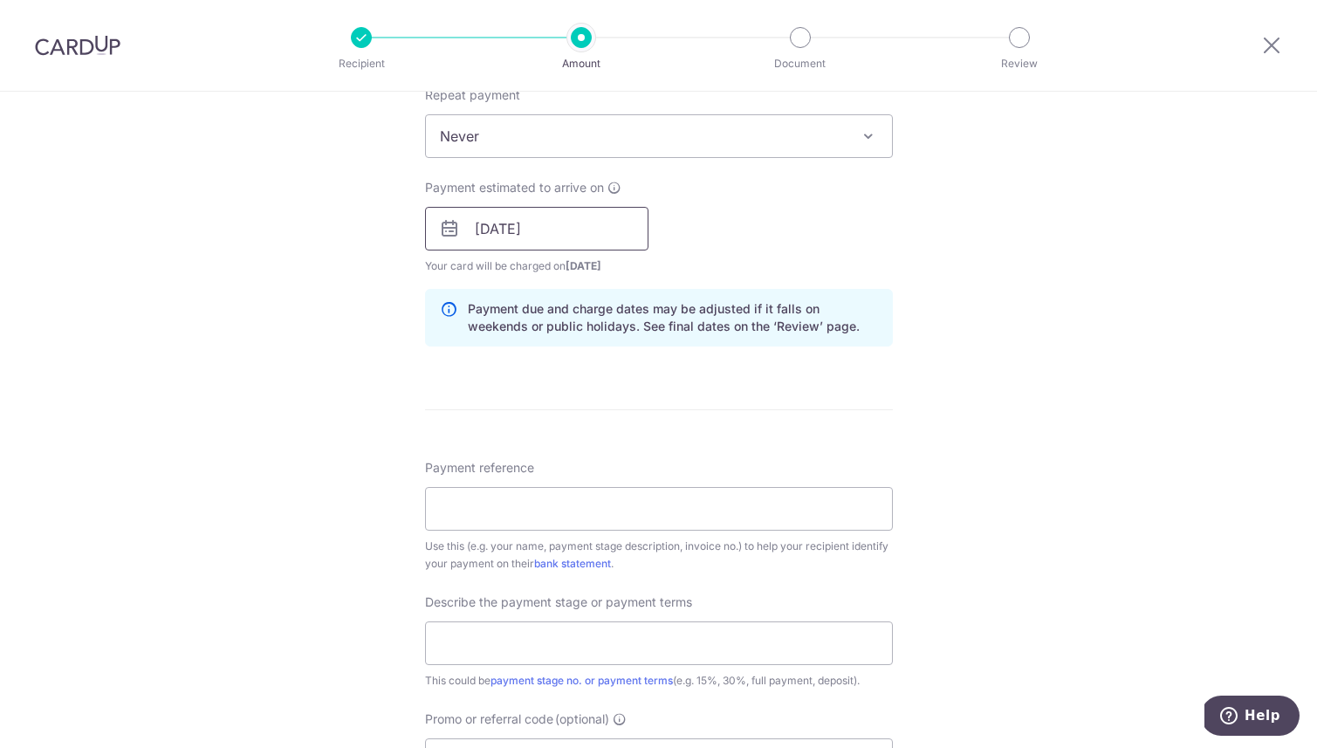
click at [567, 236] on input "11/09/2025" at bounding box center [536, 229] width 223 height 44
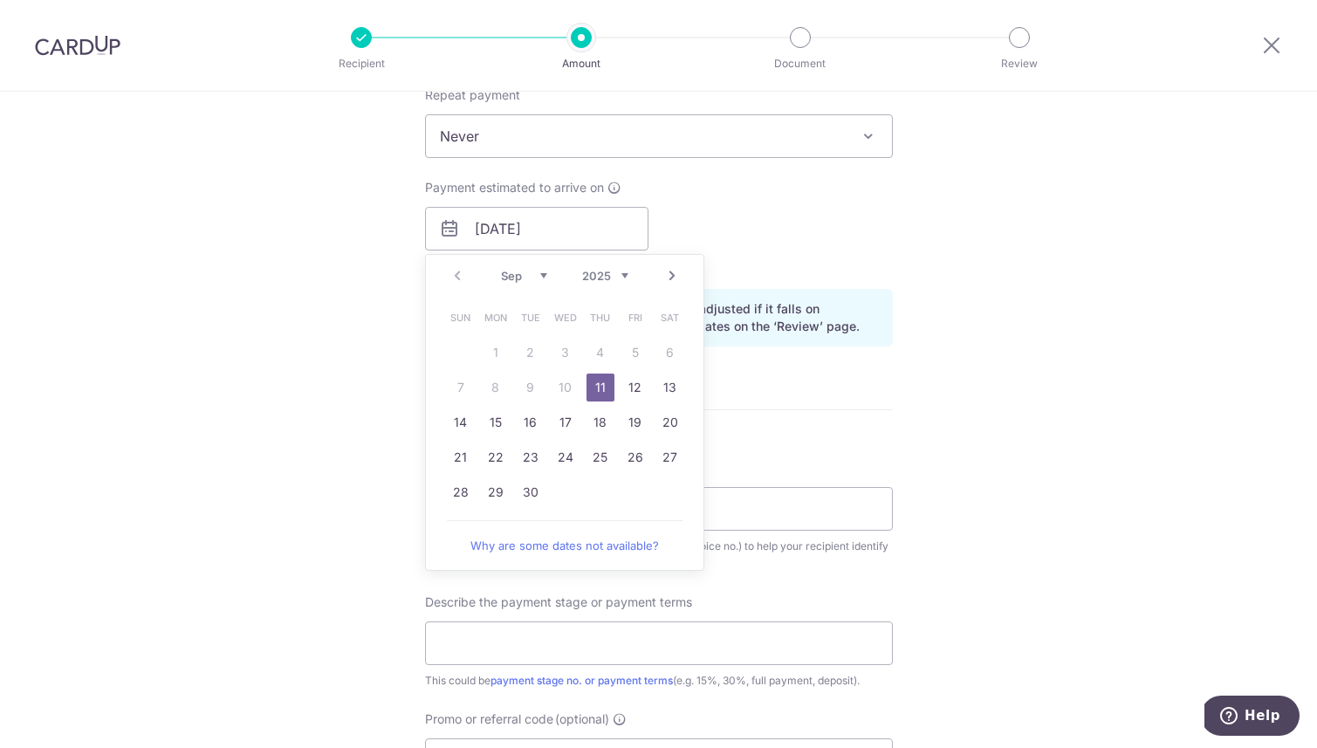
click at [593, 382] on link "11" at bounding box center [601, 388] width 28 height 28
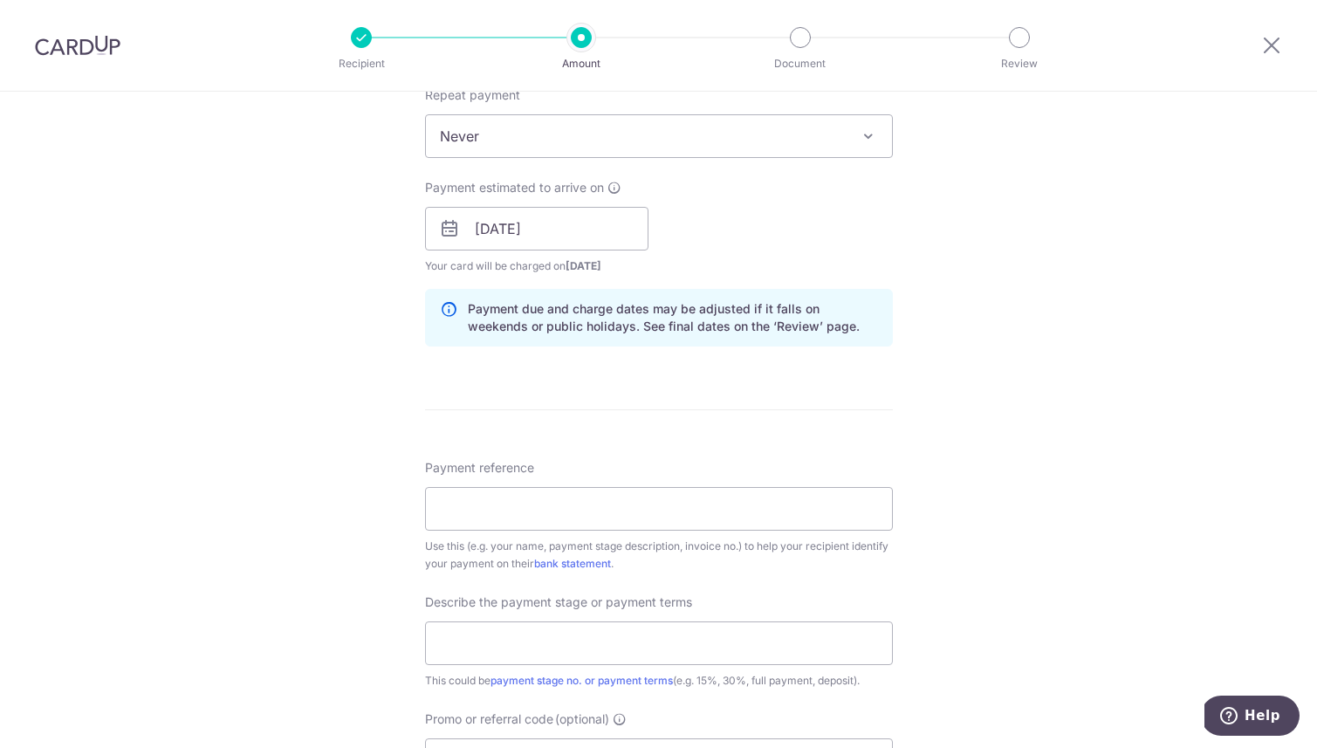
click at [825, 396] on form "Enter payment amount SGD 15,047.50 15047.50 Select Card **** 7687 Add credit ca…" at bounding box center [659, 276] width 468 height 1570
click at [555, 237] on input "[DATE]" at bounding box center [536, 229] width 223 height 44
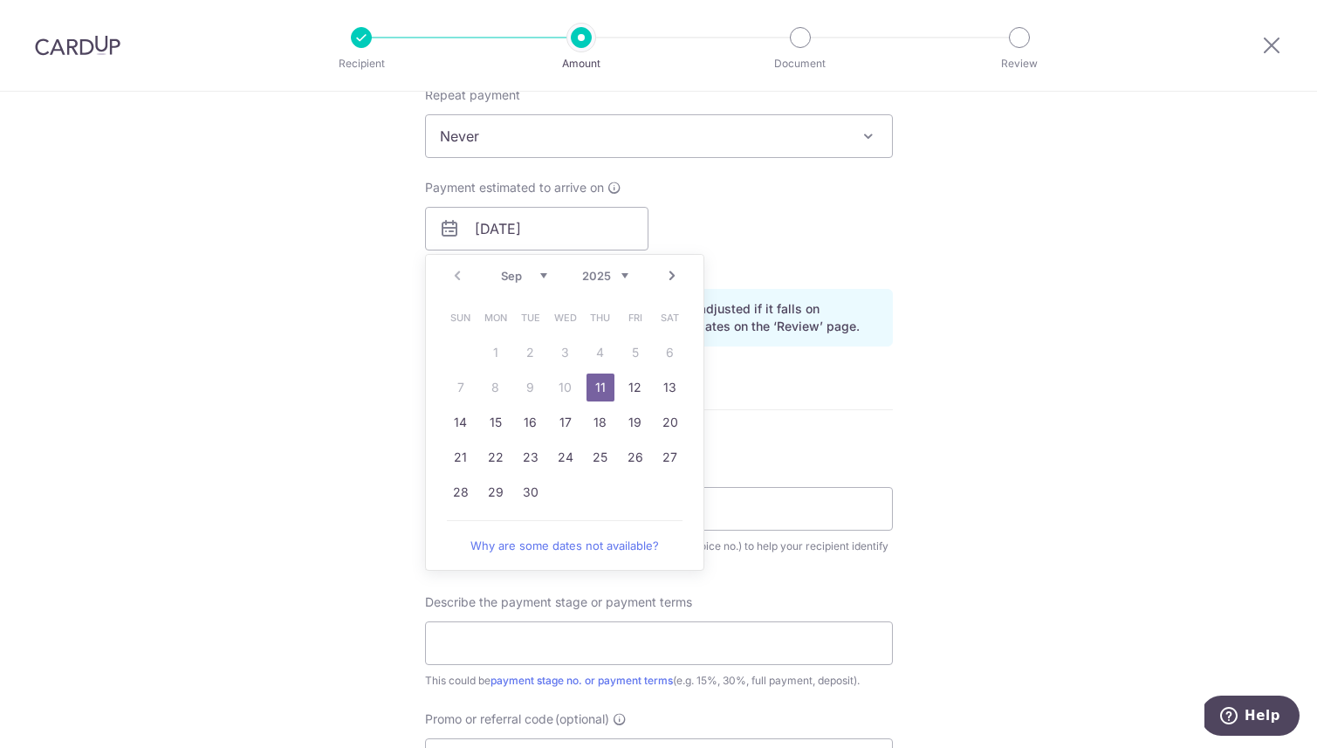
click at [558, 391] on table "Sun Mon Tue Wed Thu Fri Sat 1 2 3 4 5 6 7 8 9 10 11 12 13 14 15 16 17 18 19 20 …" at bounding box center [565, 404] width 244 height 209
click at [595, 386] on link "11" at bounding box center [601, 388] width 28 height 28
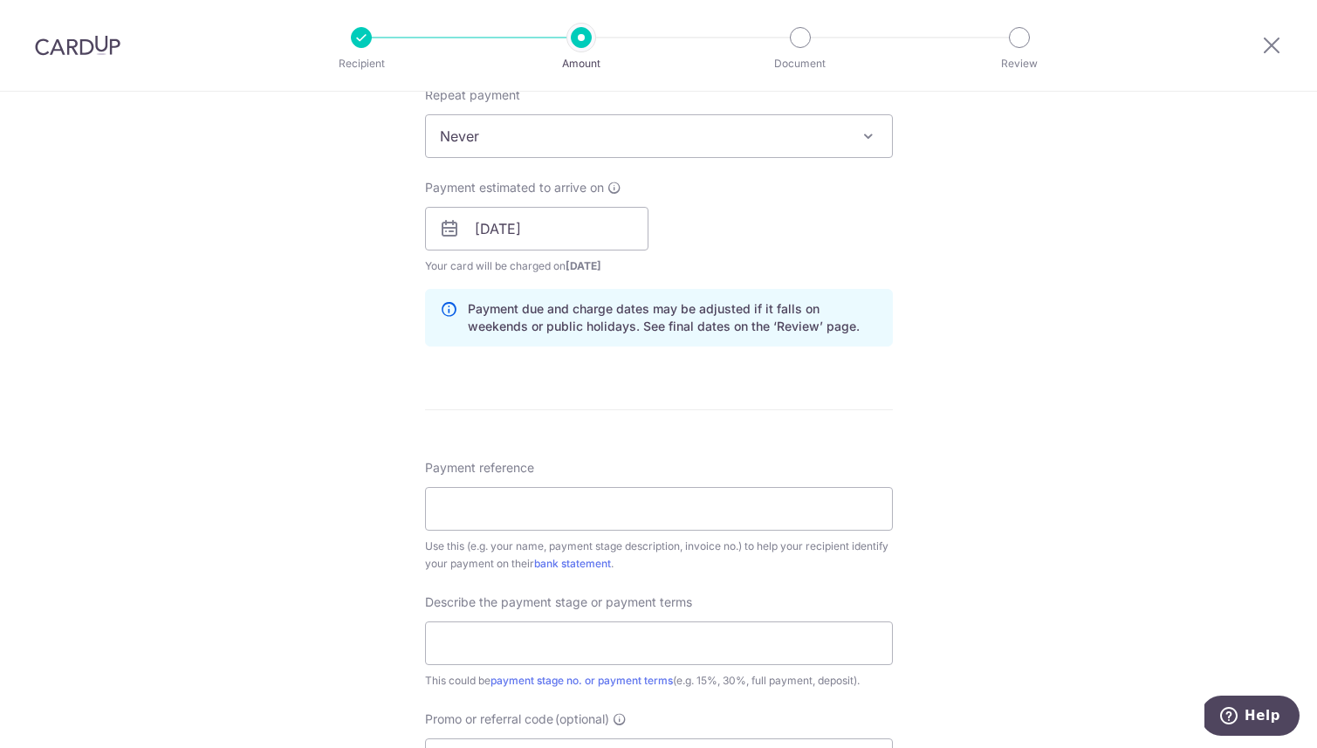
click at [751, 411] on form "Enter payment amount SGD 15,047.50 15047.50 Select Card **** 7687 Add credit ca…" at bounding box center [659, 276] width 468 height 1570
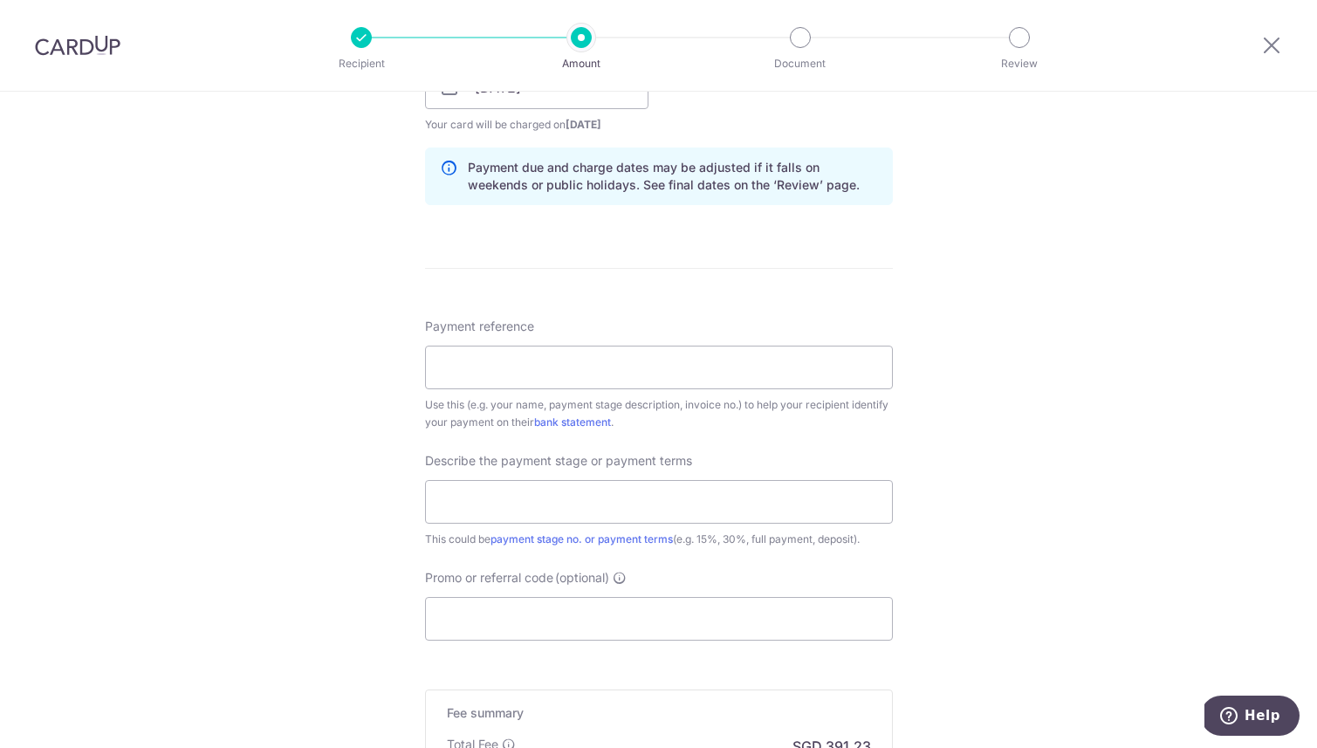
scroll to position [861, 0]
click at [552, 367] on input "Payment reference" at bounding box center [659, 364] width 468 height 44
type input "RE-250623-3"
click at [503, 492] on input "text" at bounding box center [659, 499] width 468 height 44
type input "25% of the Total Contract Sum"
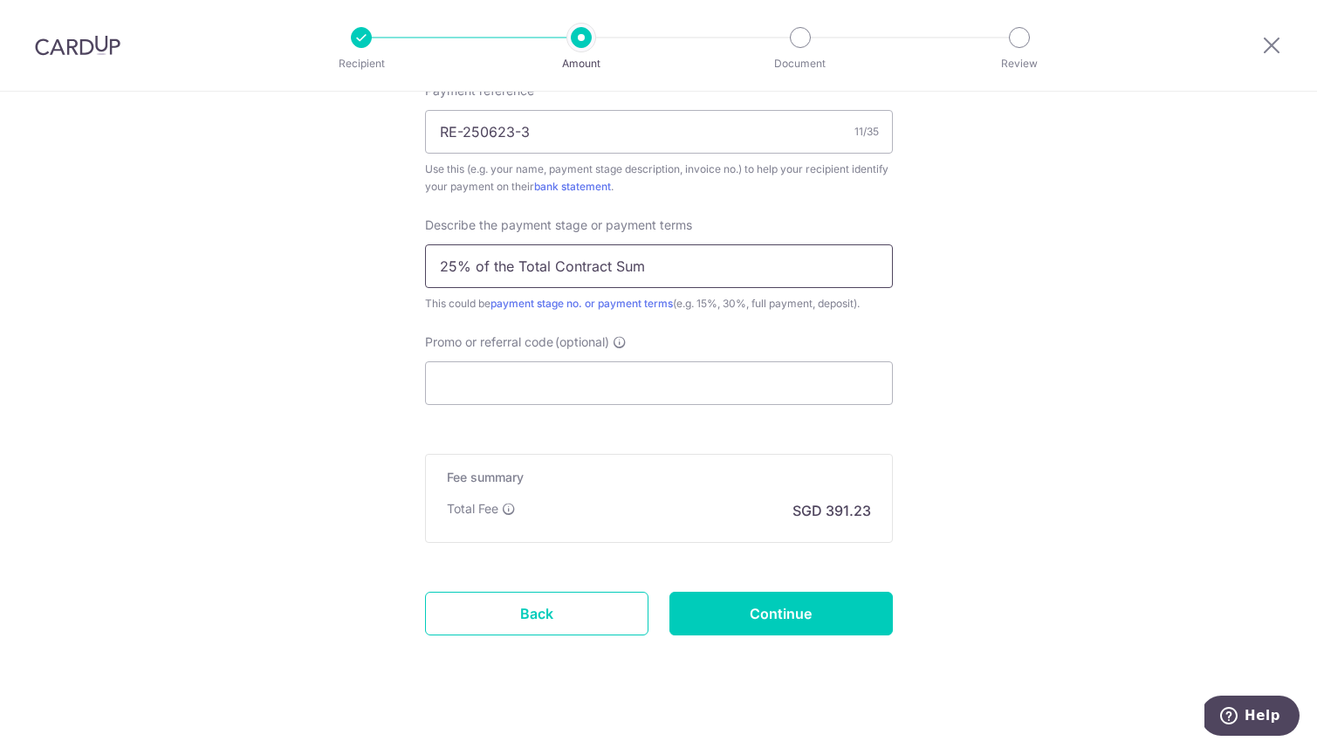
scroll to position [1111, 0]
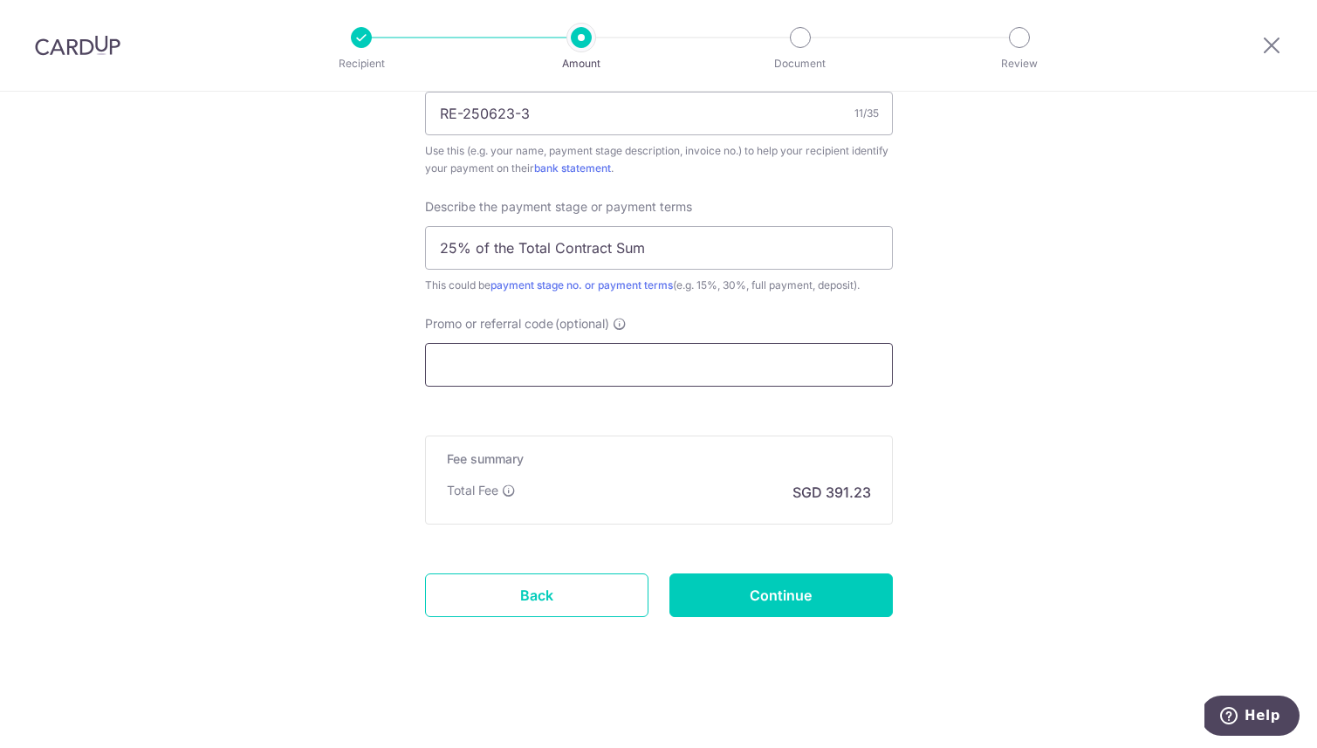
click at [646, 374] on input "Promo or referral code (optional)" at bounding box center [659, 365] width 468 height 44
click at [776, 602] on input "Continue" at bounding box center [780, 595] width 223 height 44
type input "Create Schedule"
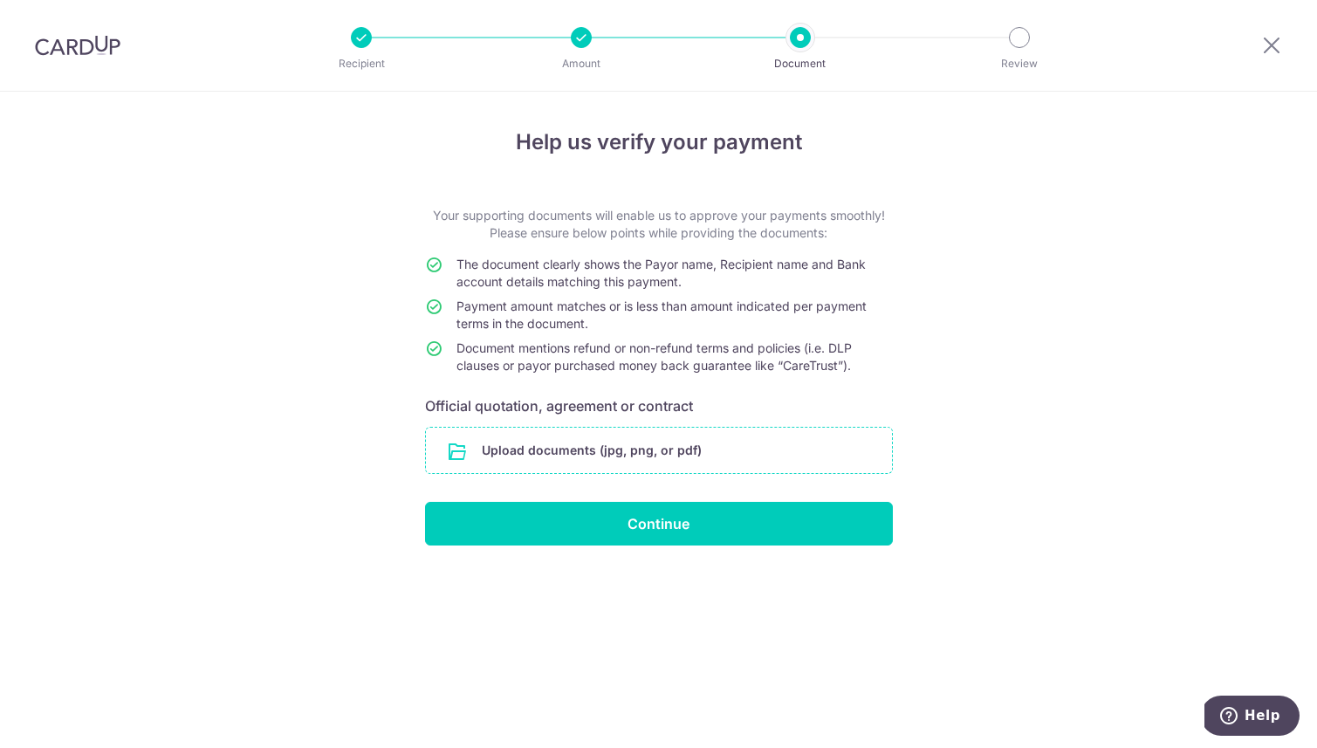
click at [581, 454] on input "file" at bounding box center [659, 450] width 466 height 45
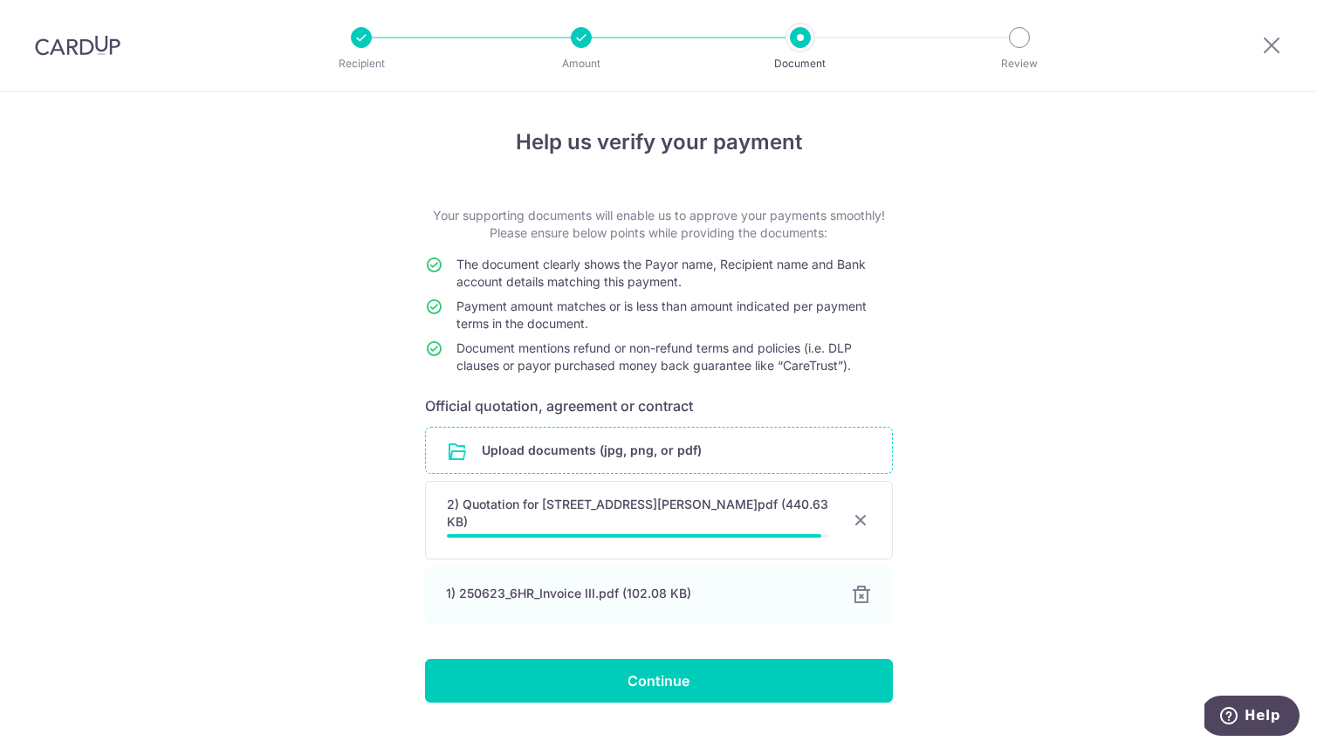
click at [1051, 415] on div "Help us verify your payment Your supporting documents will enable us to approve…" at bounding box center [658, 438] width 1317 height 693
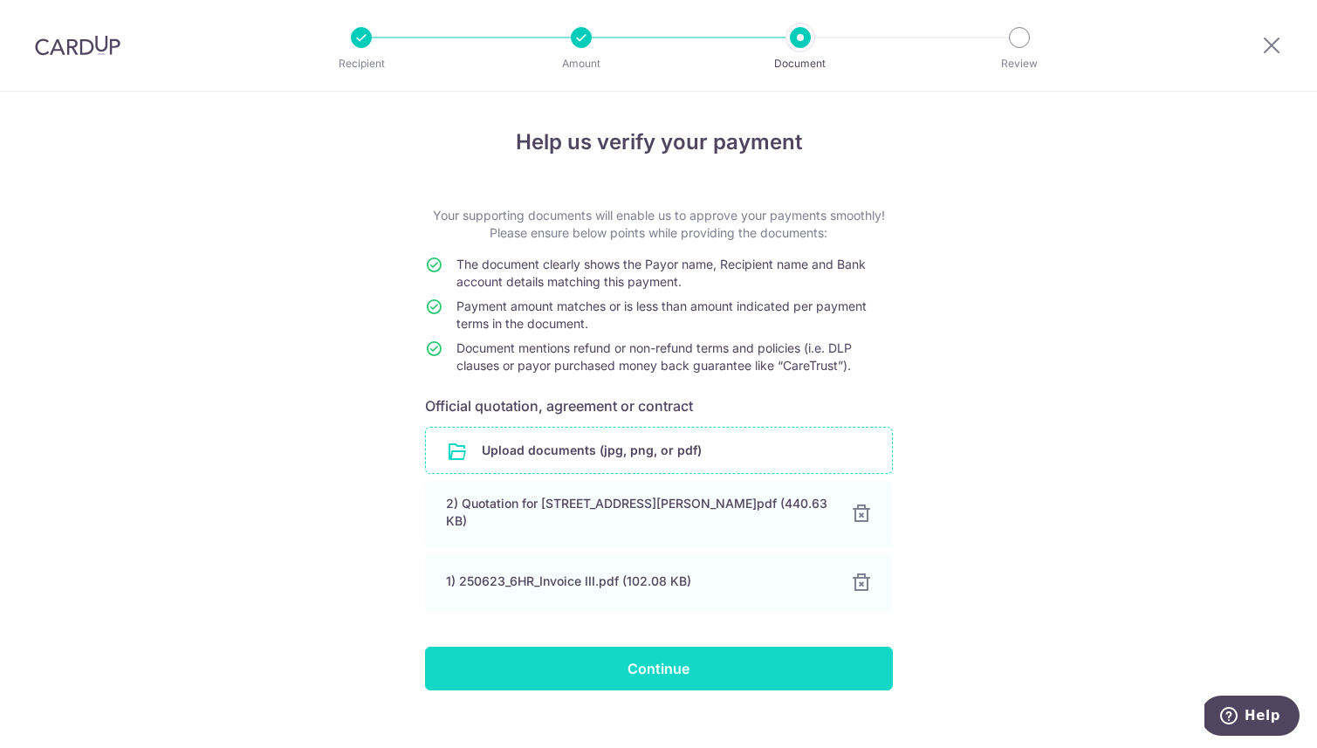
click at [625, 660] on input "Continue" at bounding box center [659, 669] width 468 height 44
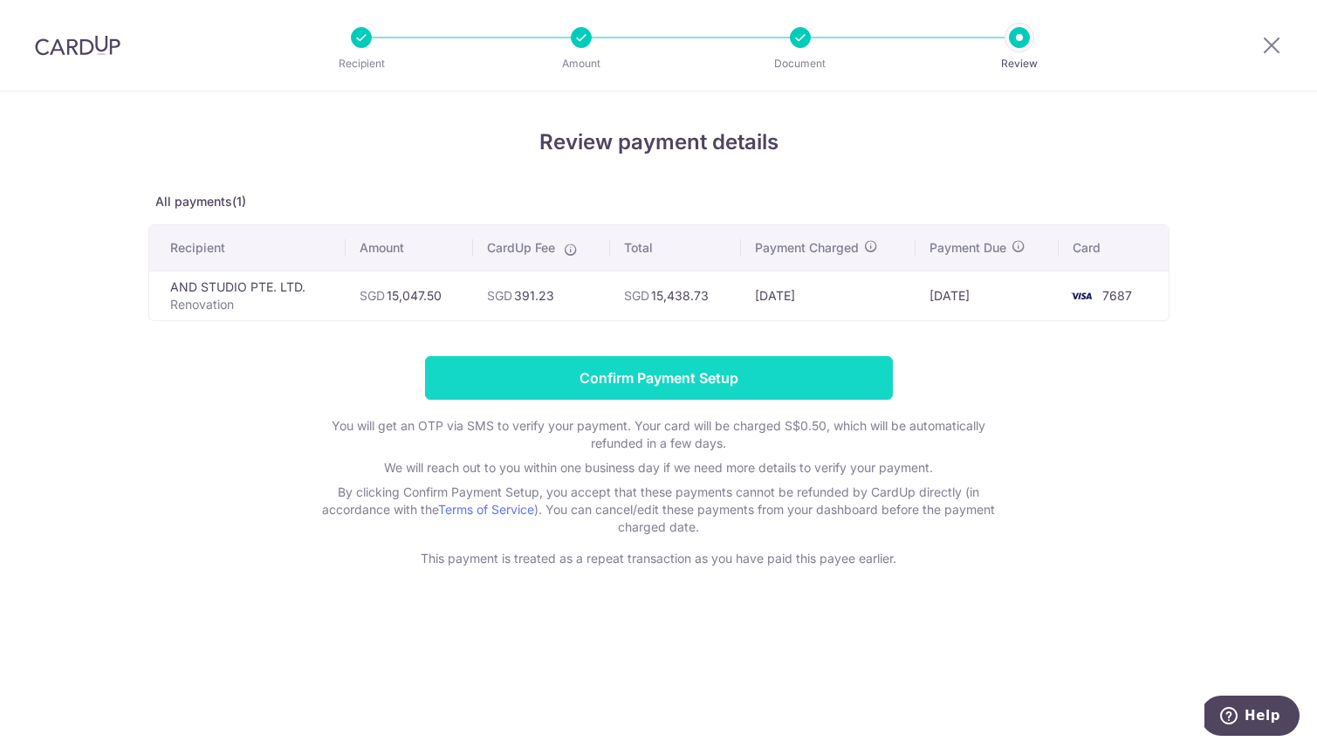
click at [665, 377] on input "Confirm Payment Setup" at bounding box center [659, 378] width 468 height 44
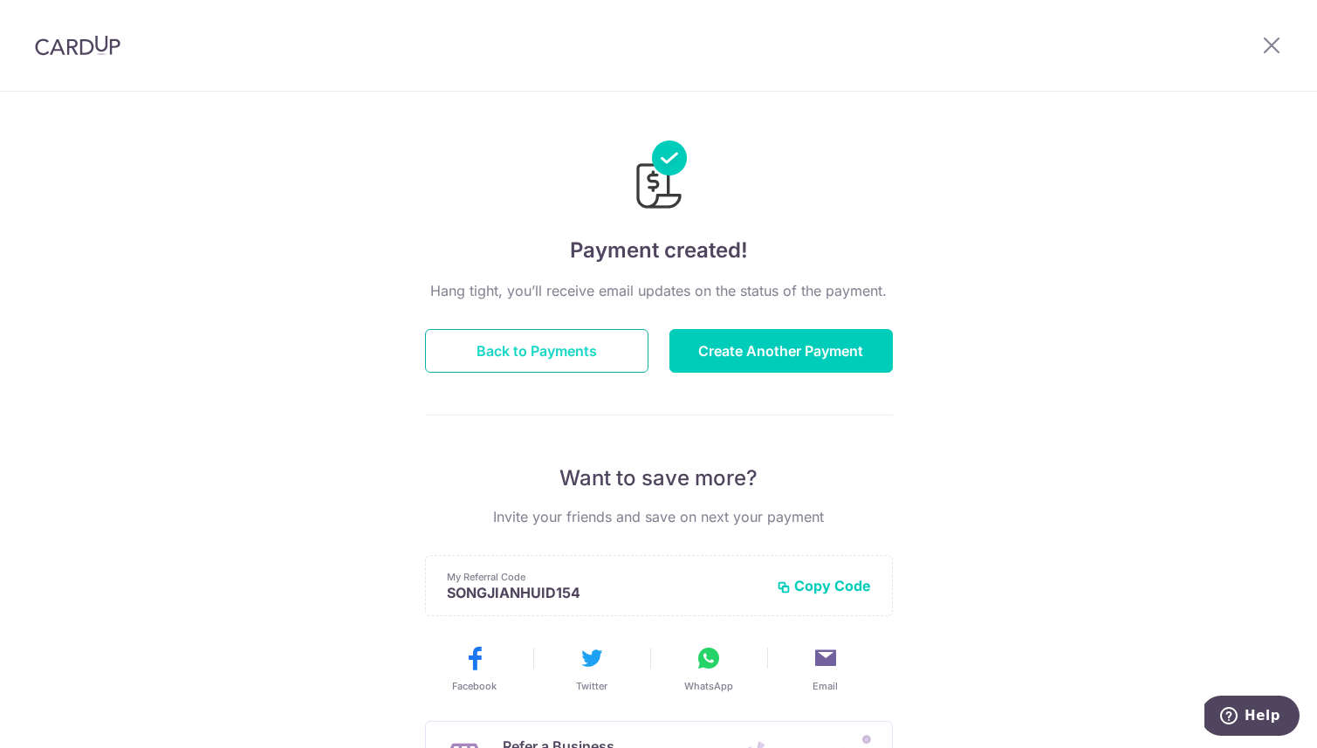
click at [575, 348] on button "Back to Payments" at bounding box center [536, 351] width 223 height 44
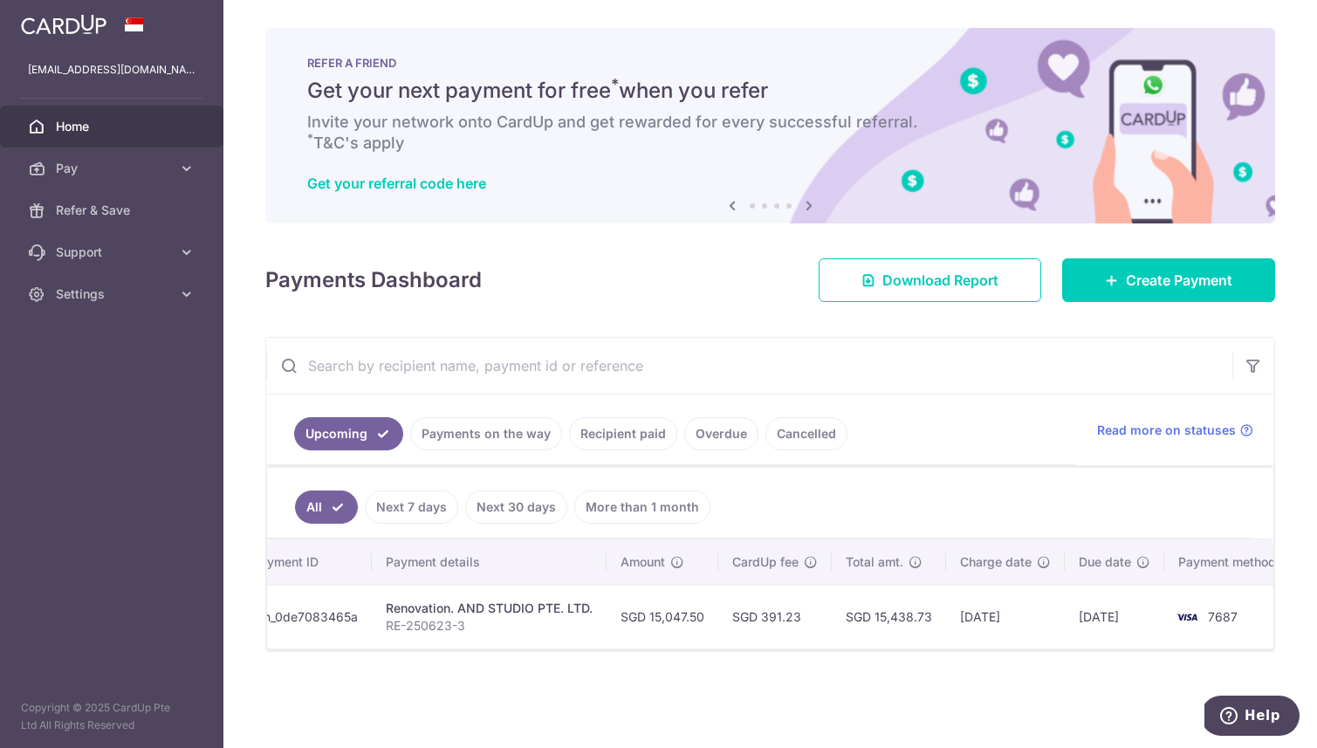
scroll to position [0, 175]
click at [175, 114] on link "Home" at bounding box center [111, 127] width 223 height 42
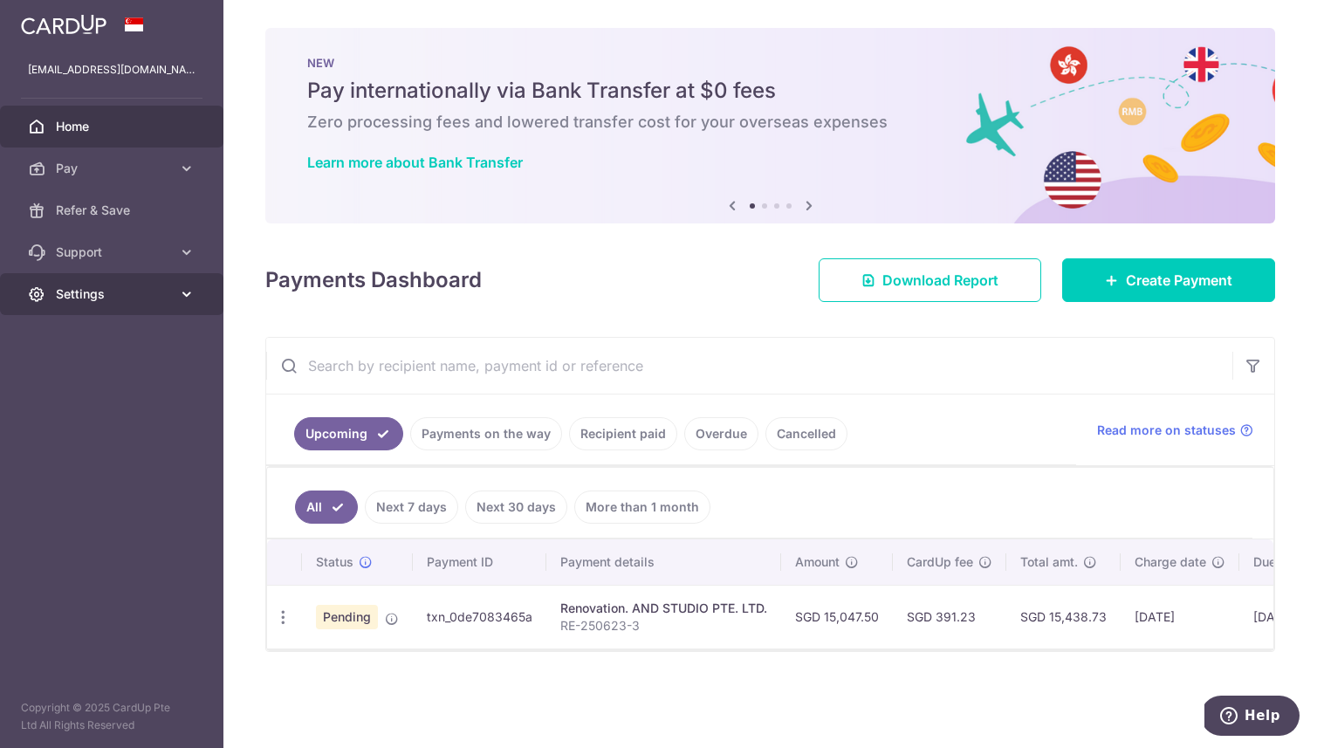
click at [115, 298] on span "Settings" at bounding box center [113, 293] width 115 height 17
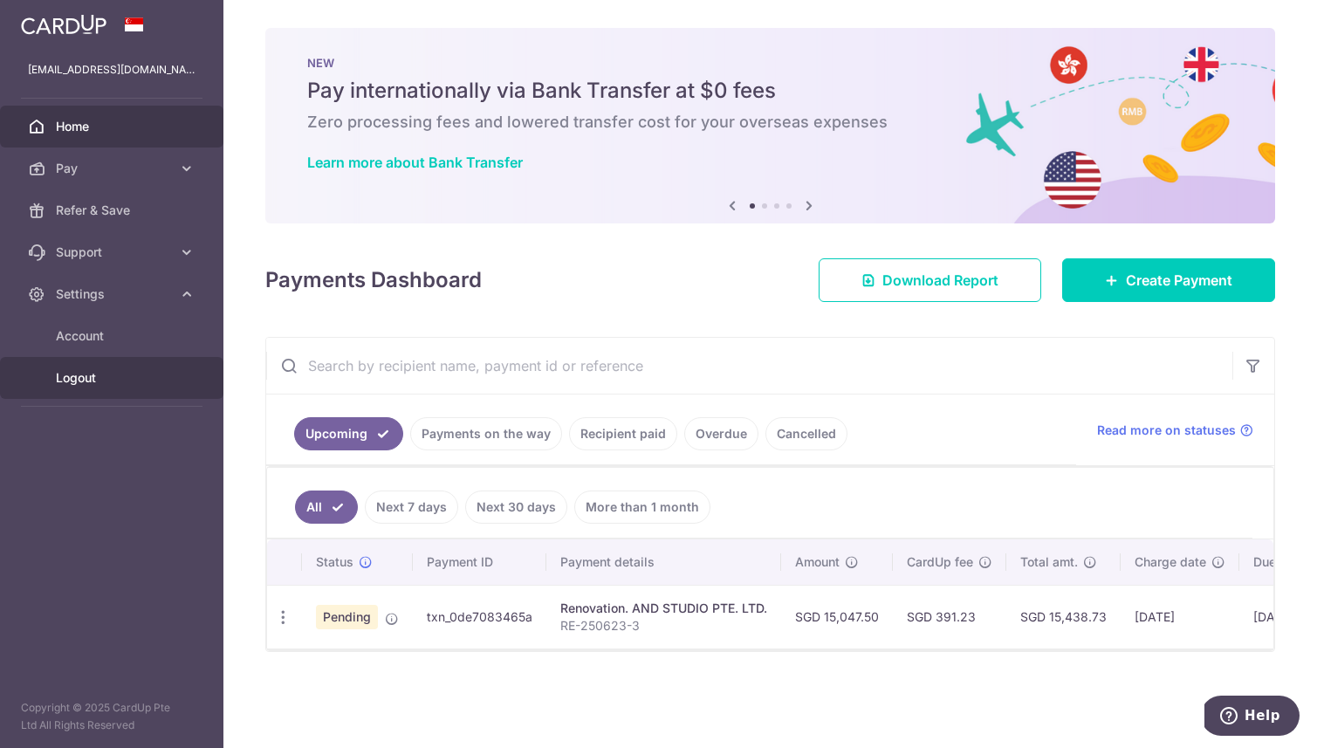
click at [81, 381] on span "Logout" at bounding box center [113, 377] width 115 height 17
